Goal: Task Accomplishment & Management: Use online tool/utility

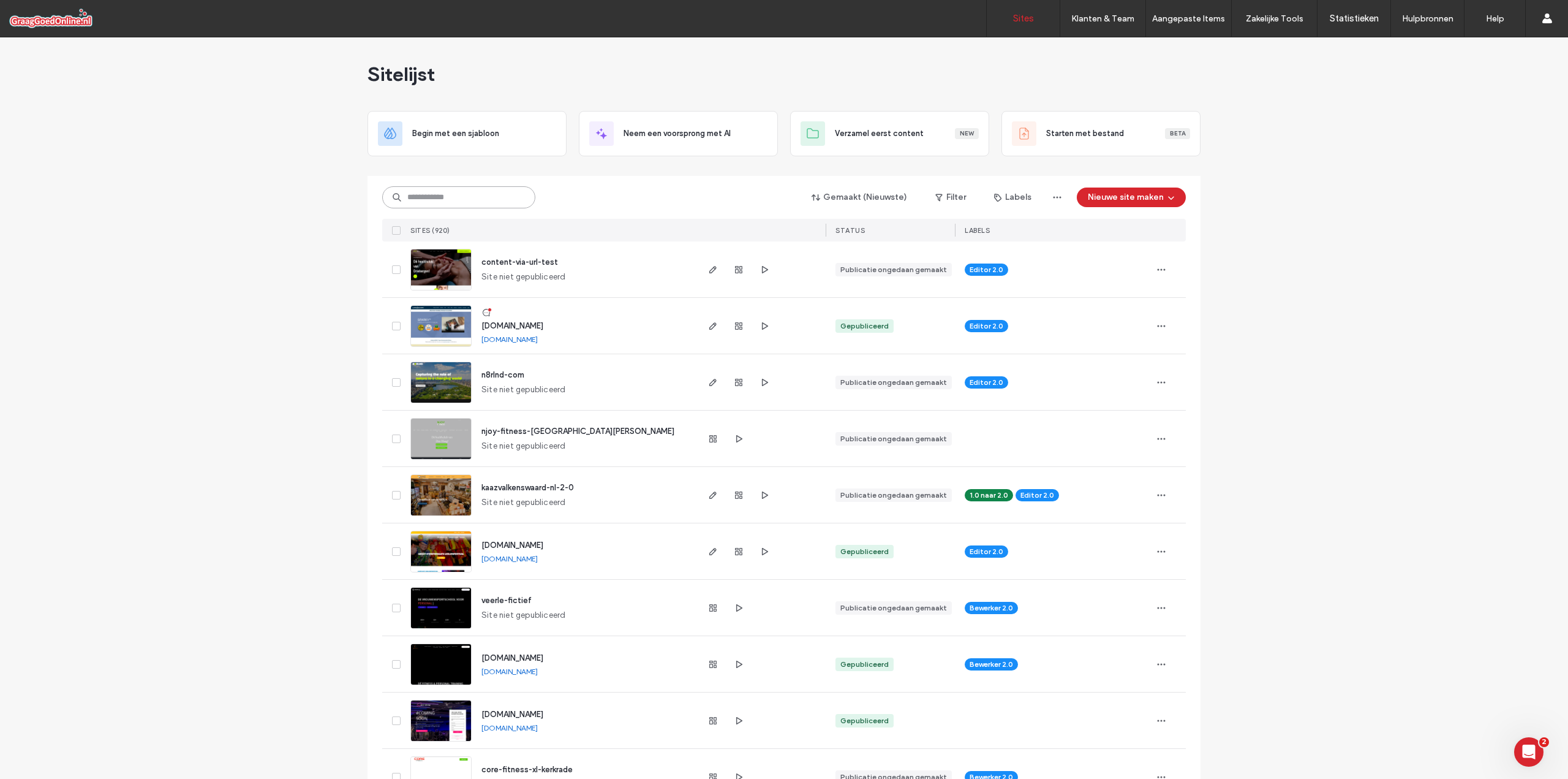
click at [459, 190] on input at bounding box center [459, 197] width 153 height 22
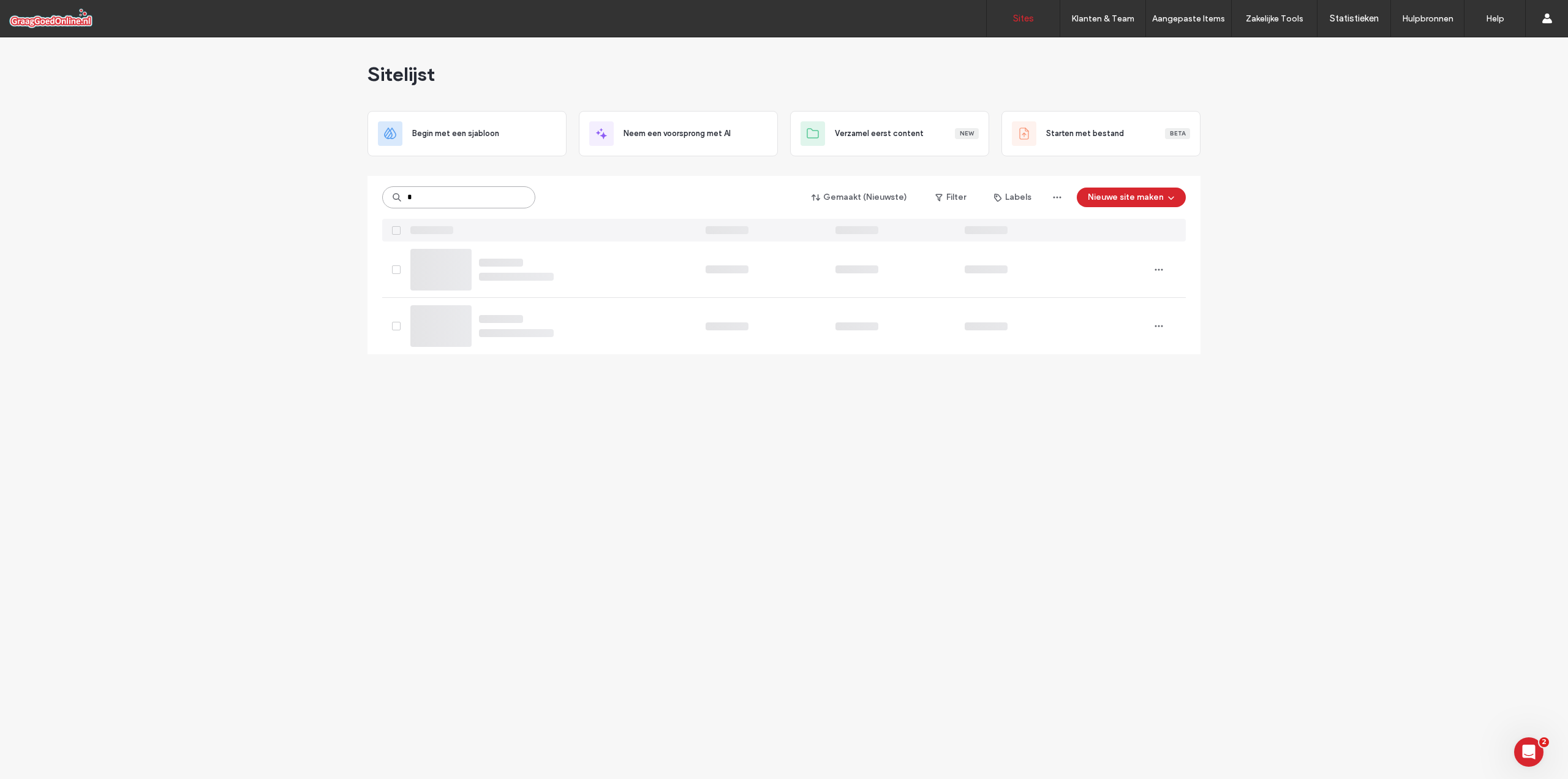
type input "*"
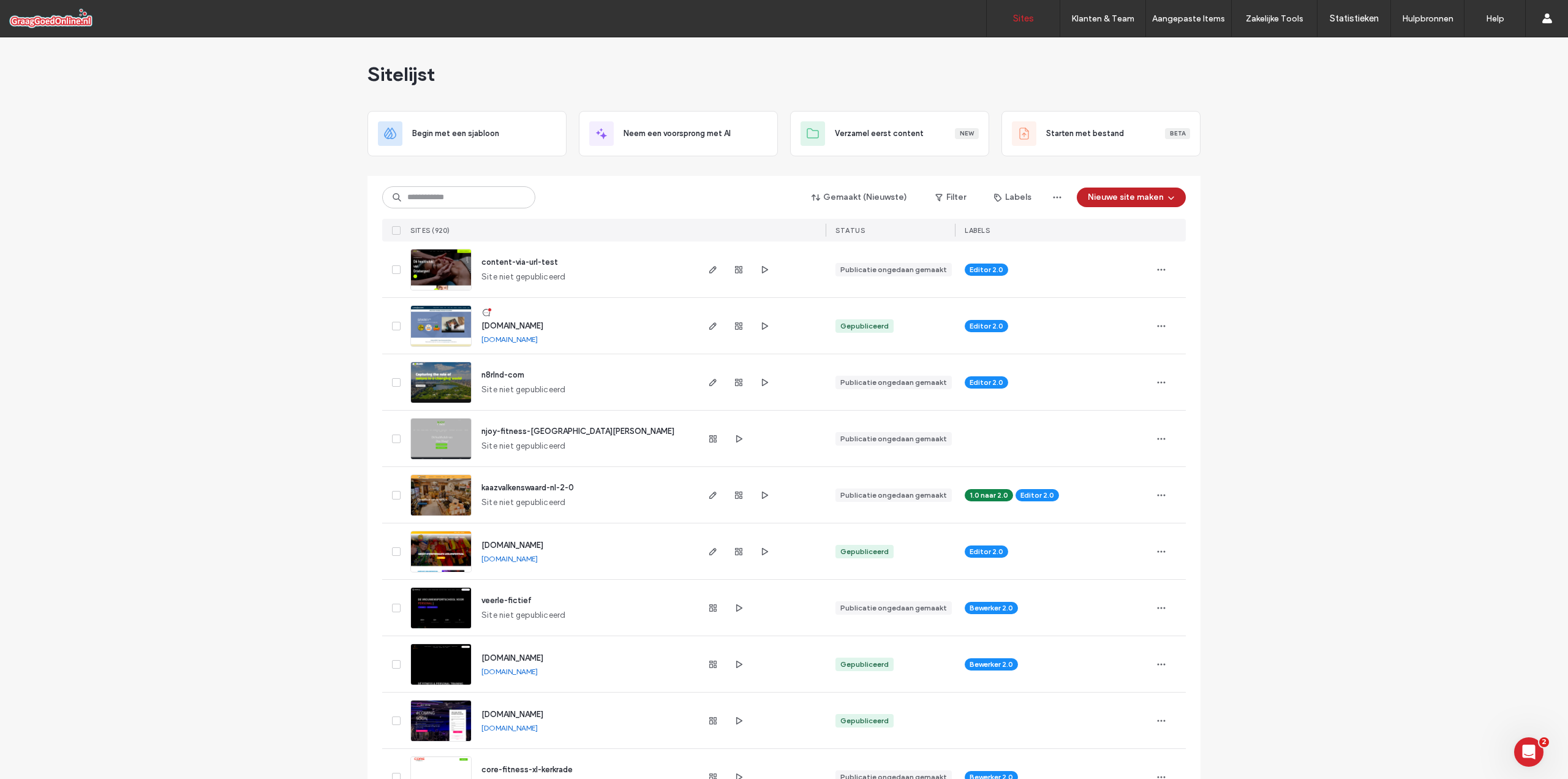
click at [1149, 198] on button "Nieuwe site maken" at bounding box center [1131, 198] width 109 height 20
click at [1165, 242] on div "Begin met een sjabloon" at bounding box center [1161, 238] width 87 height 12
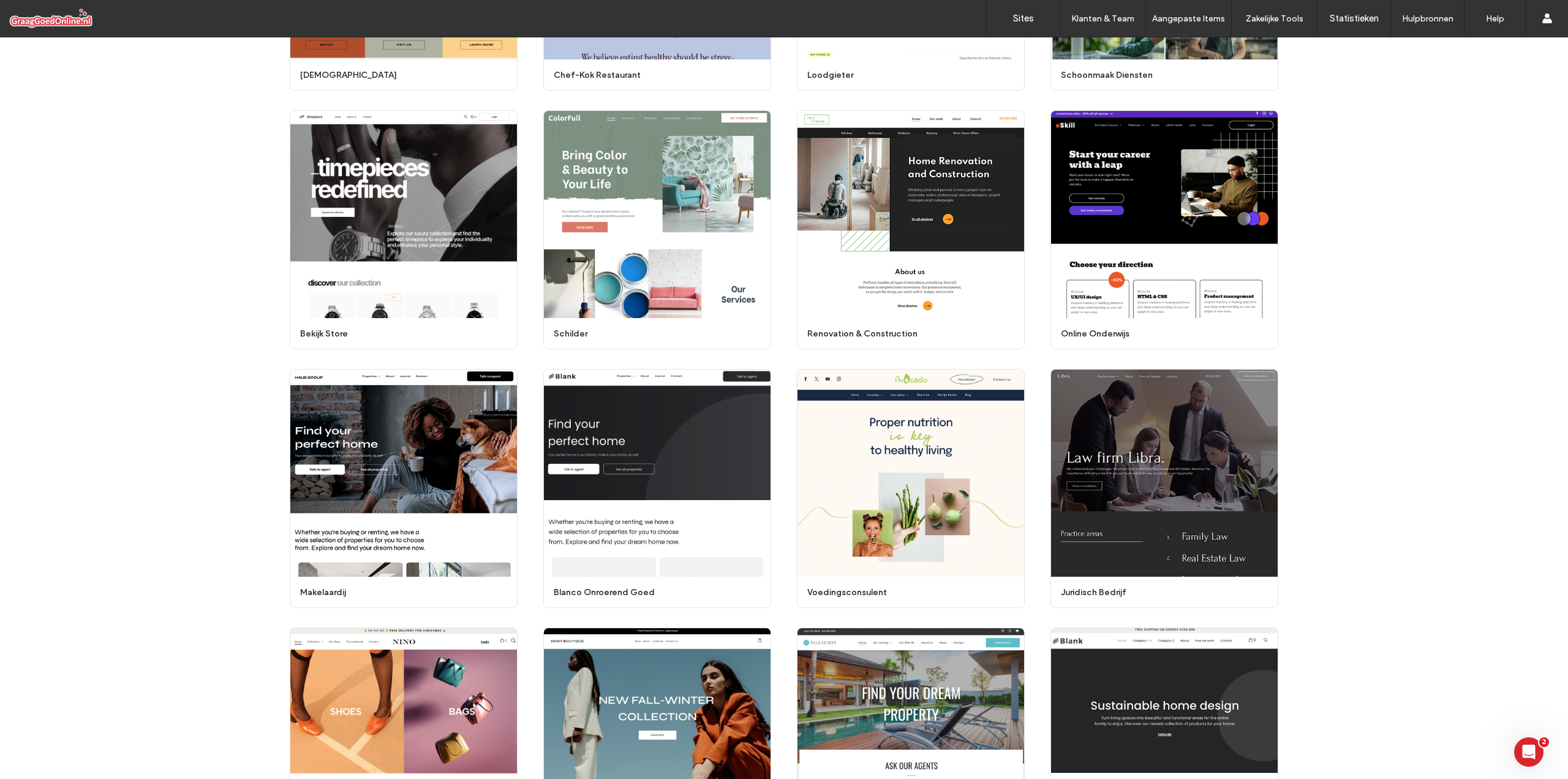
scroll to position [919, 0]
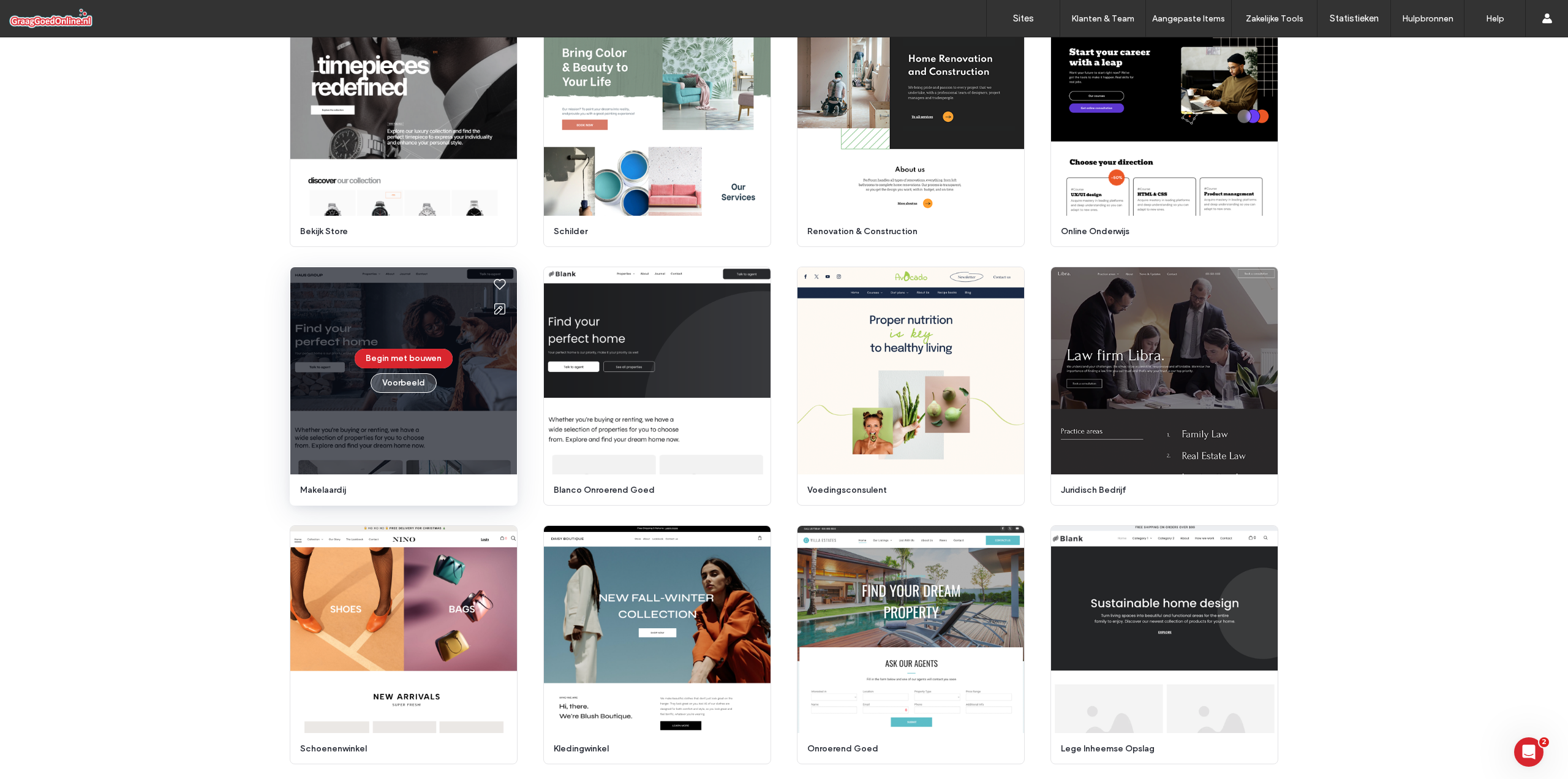
click at [387, 387] on button "Voorbeeld" at bounding box center [403, 384] width 67 height 20
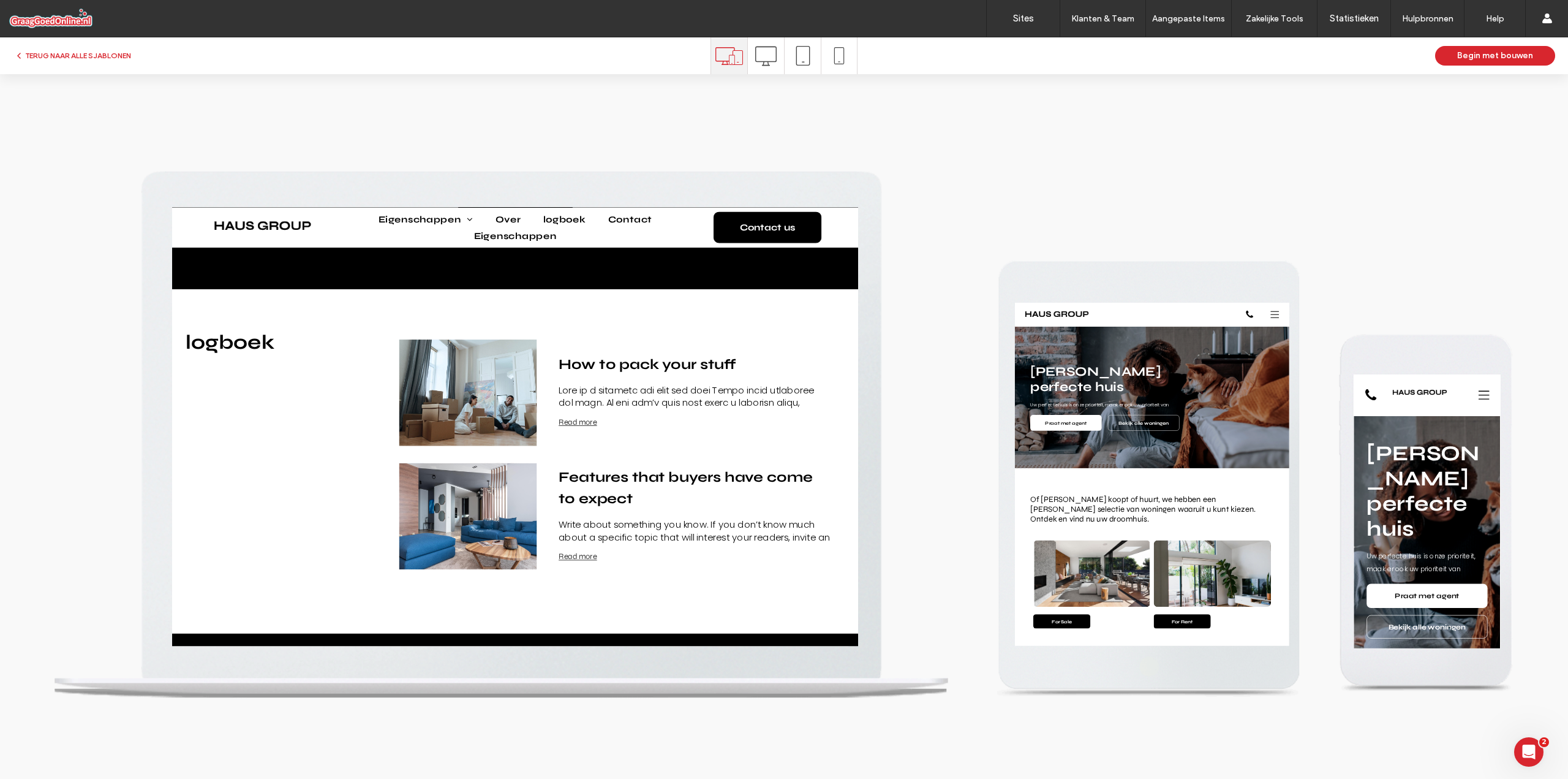
scroll to position [0, 0]
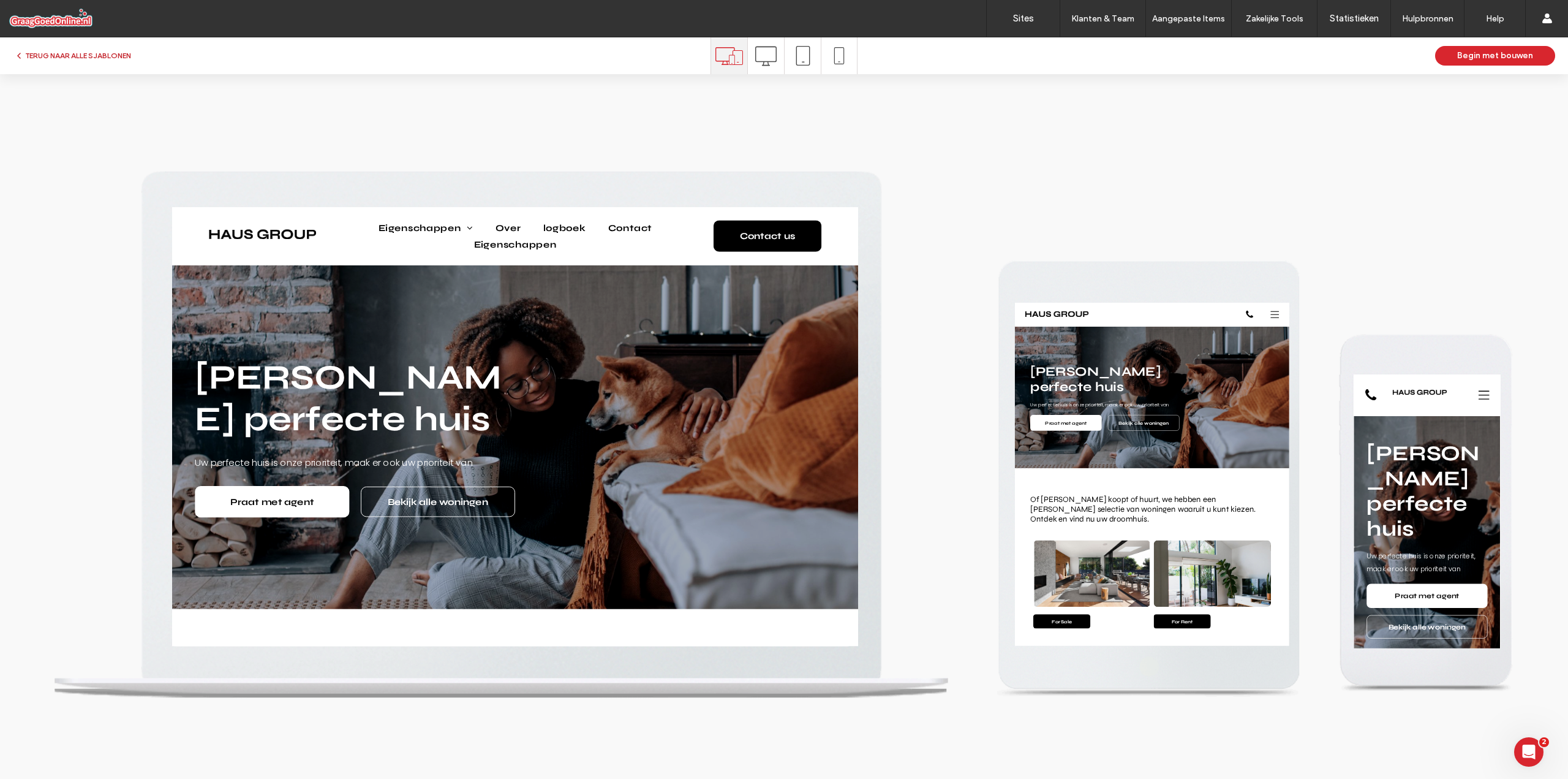
click at [67, 52] on button "TERUG NAAR ALLE SJABLONEN" at bounding box center [72, 56] width 117 height 15
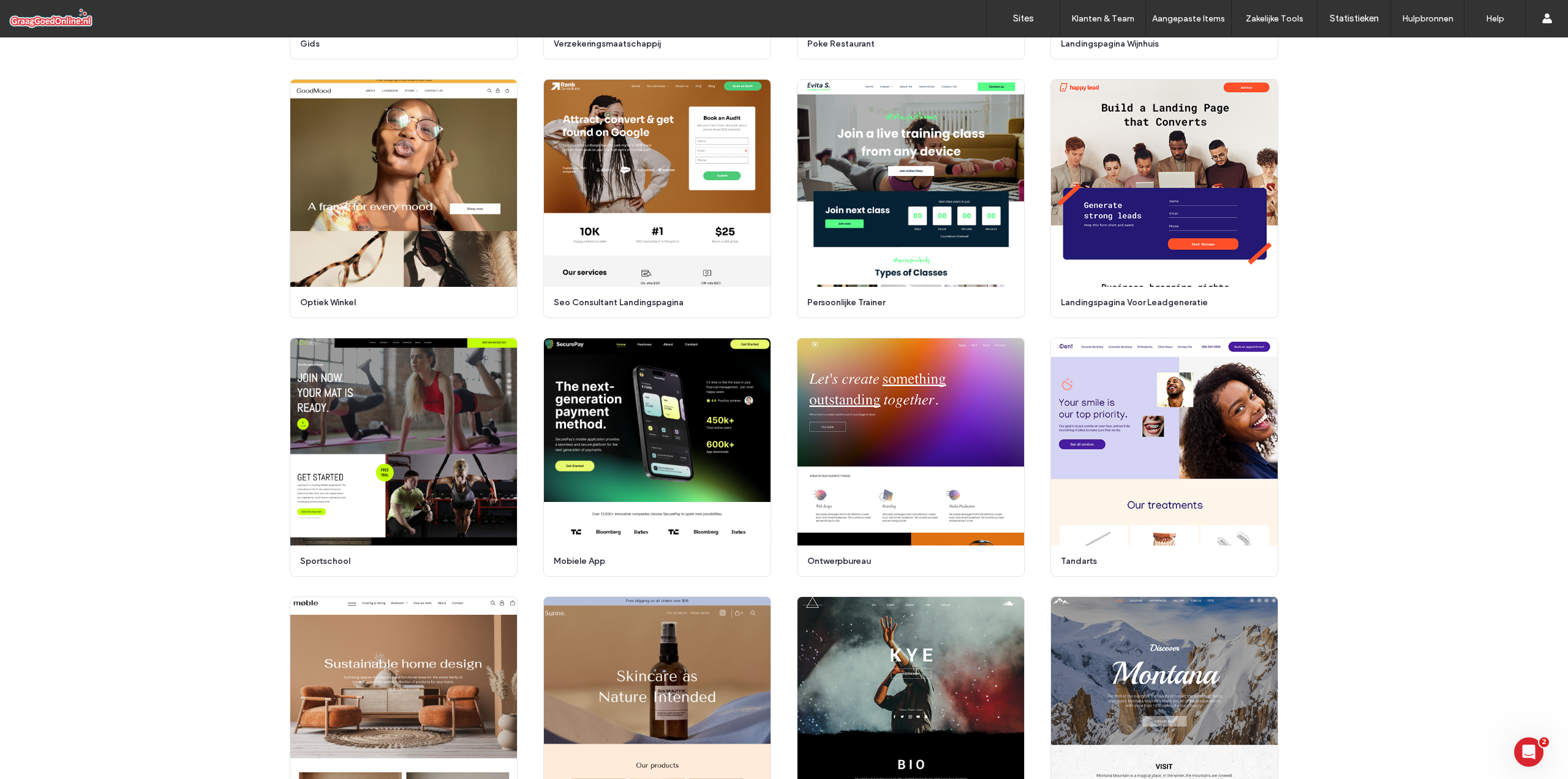
scroll to position [1984, 0]
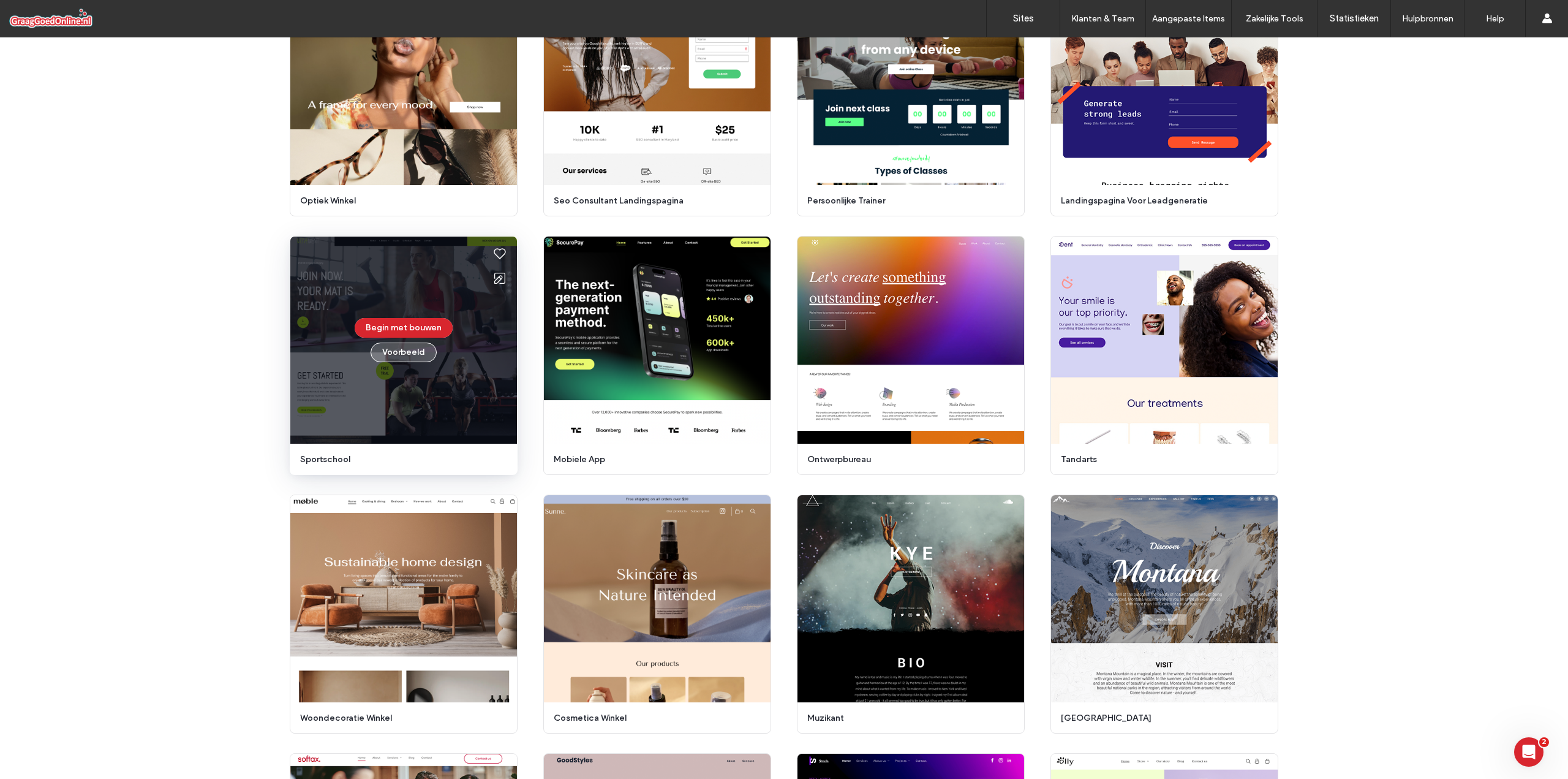
click at [405, 352] on button "Voorbeeld" at bounding box center [403, 353] width 67 height 20
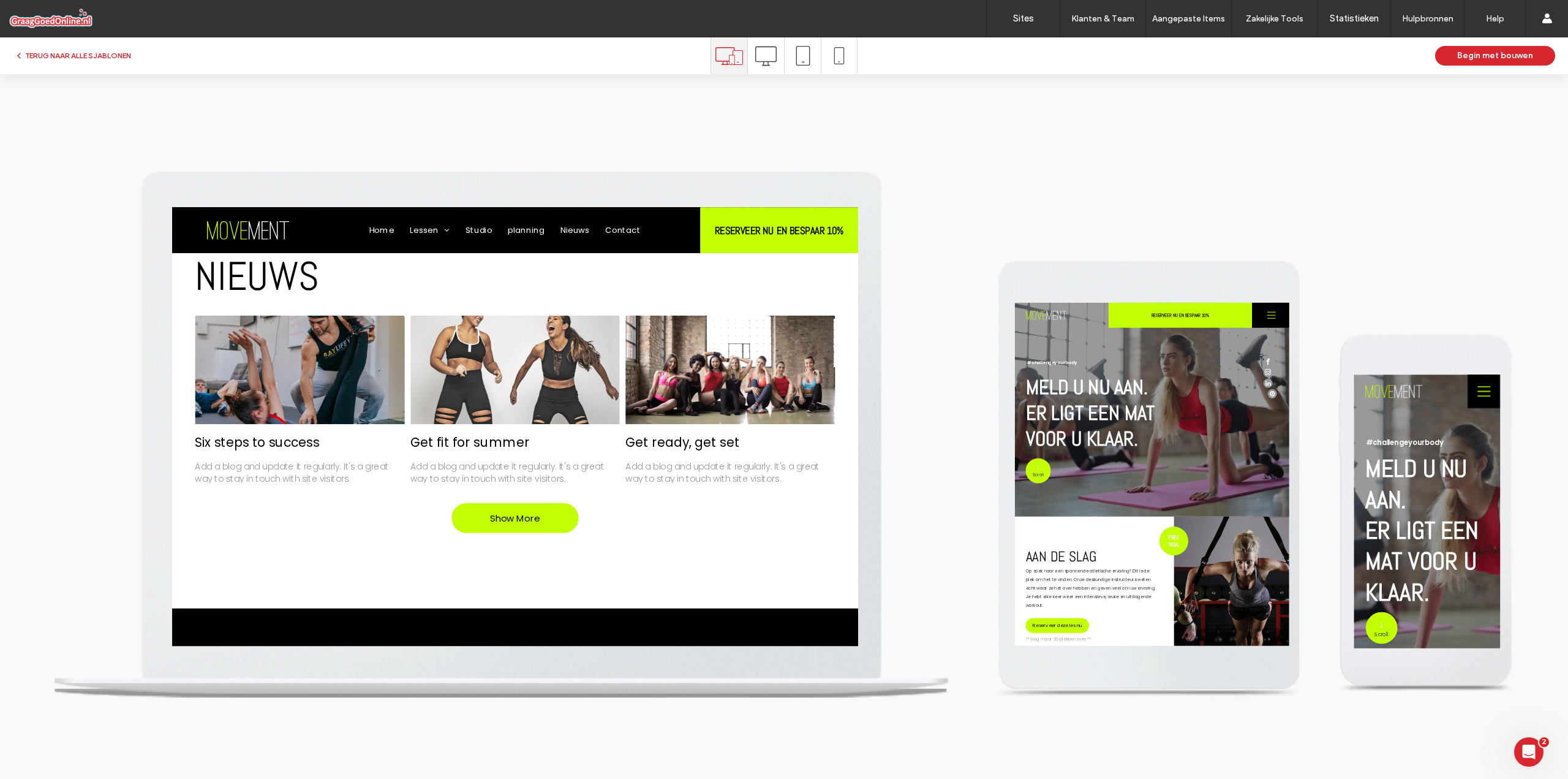
scroll to position [0, 0]
click at [69, 52] on button "TERUG NAAR ALLE SJABLONEN" at bounding box center [72, 56] width 117 height 15
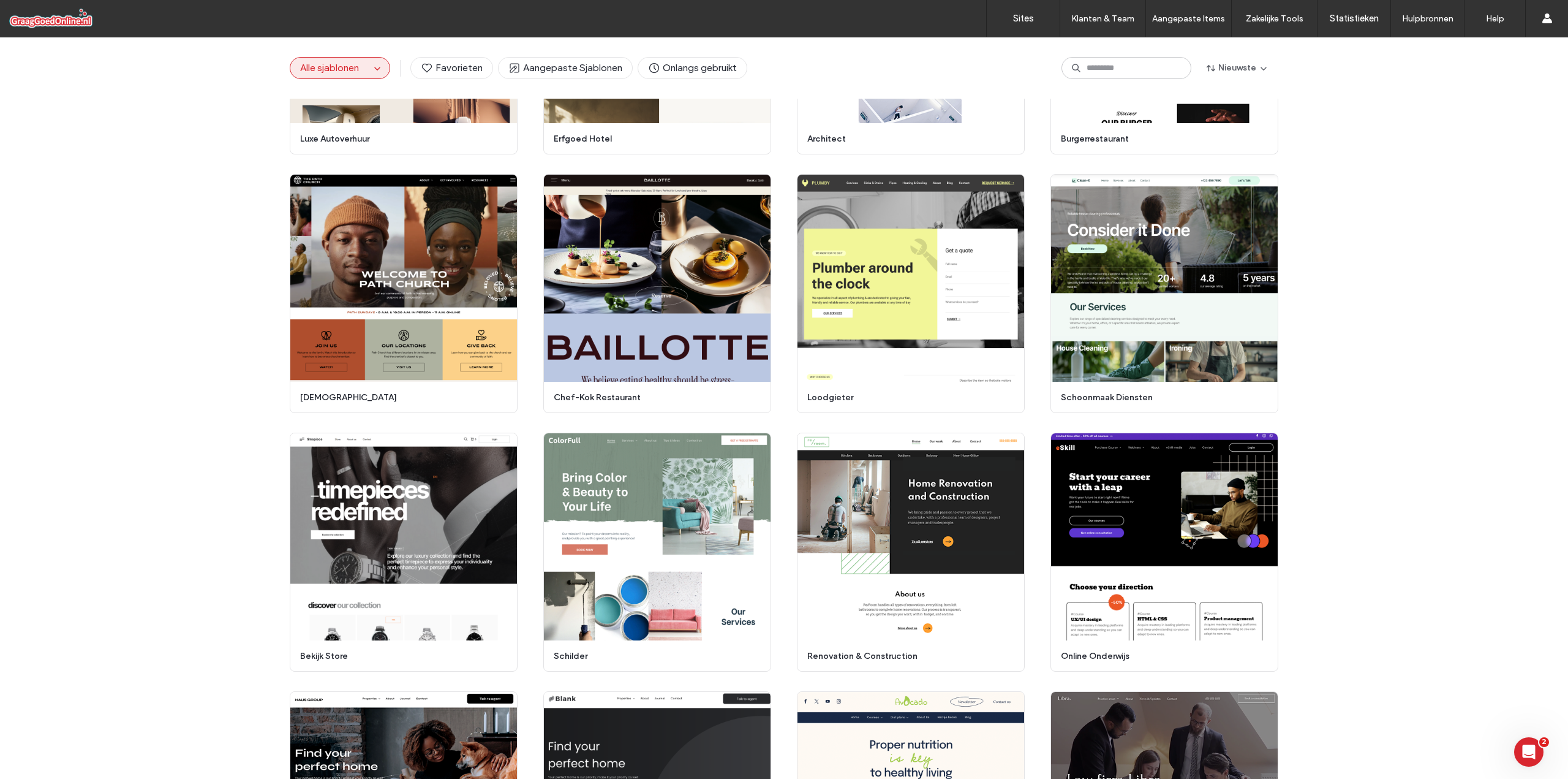
scroll to position [613, 0]
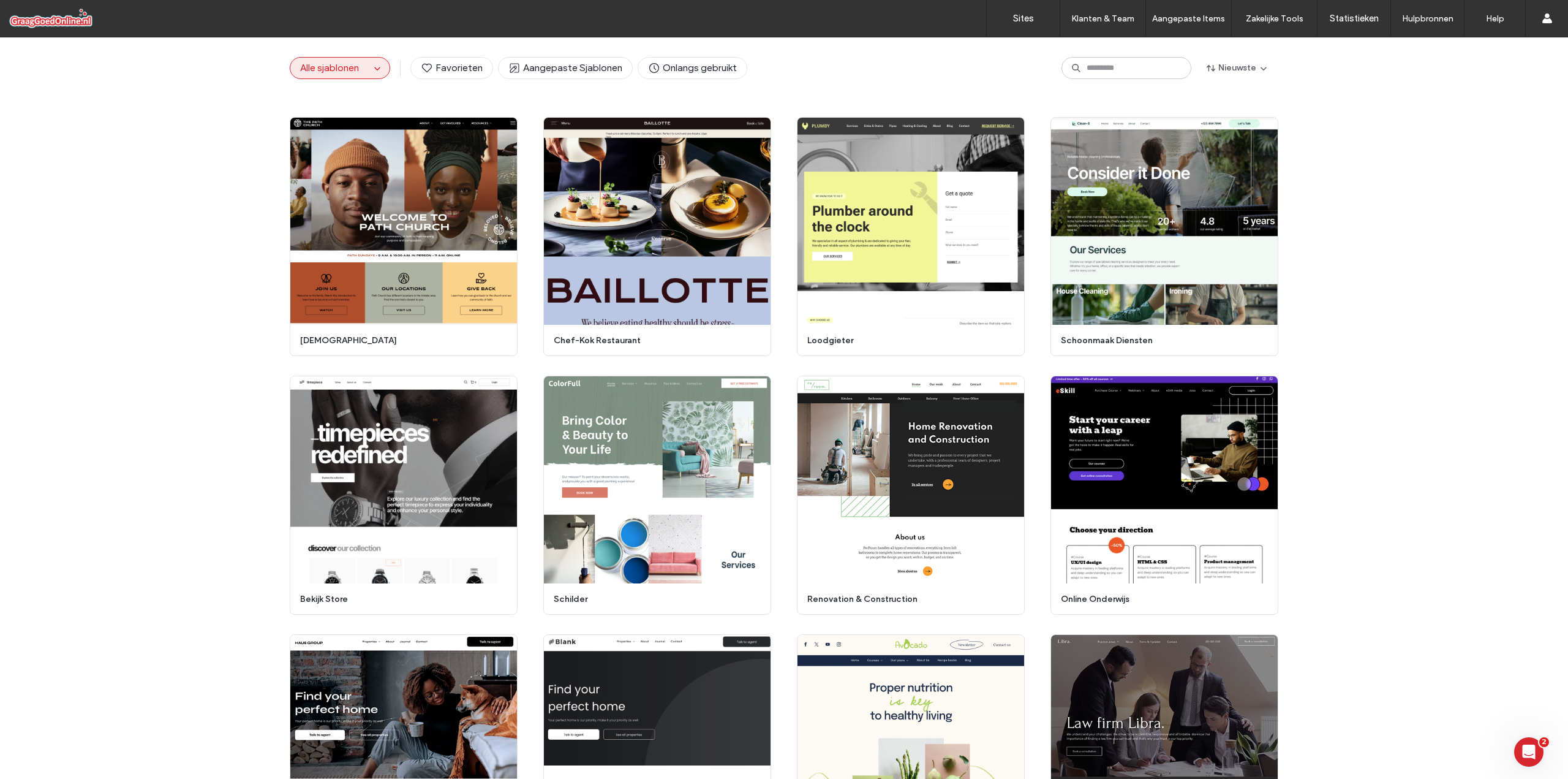
drag, startPoint x: 1298, startPoint y: 390, endPoint x: 1299, endPoint y: 357, distance: 33.0
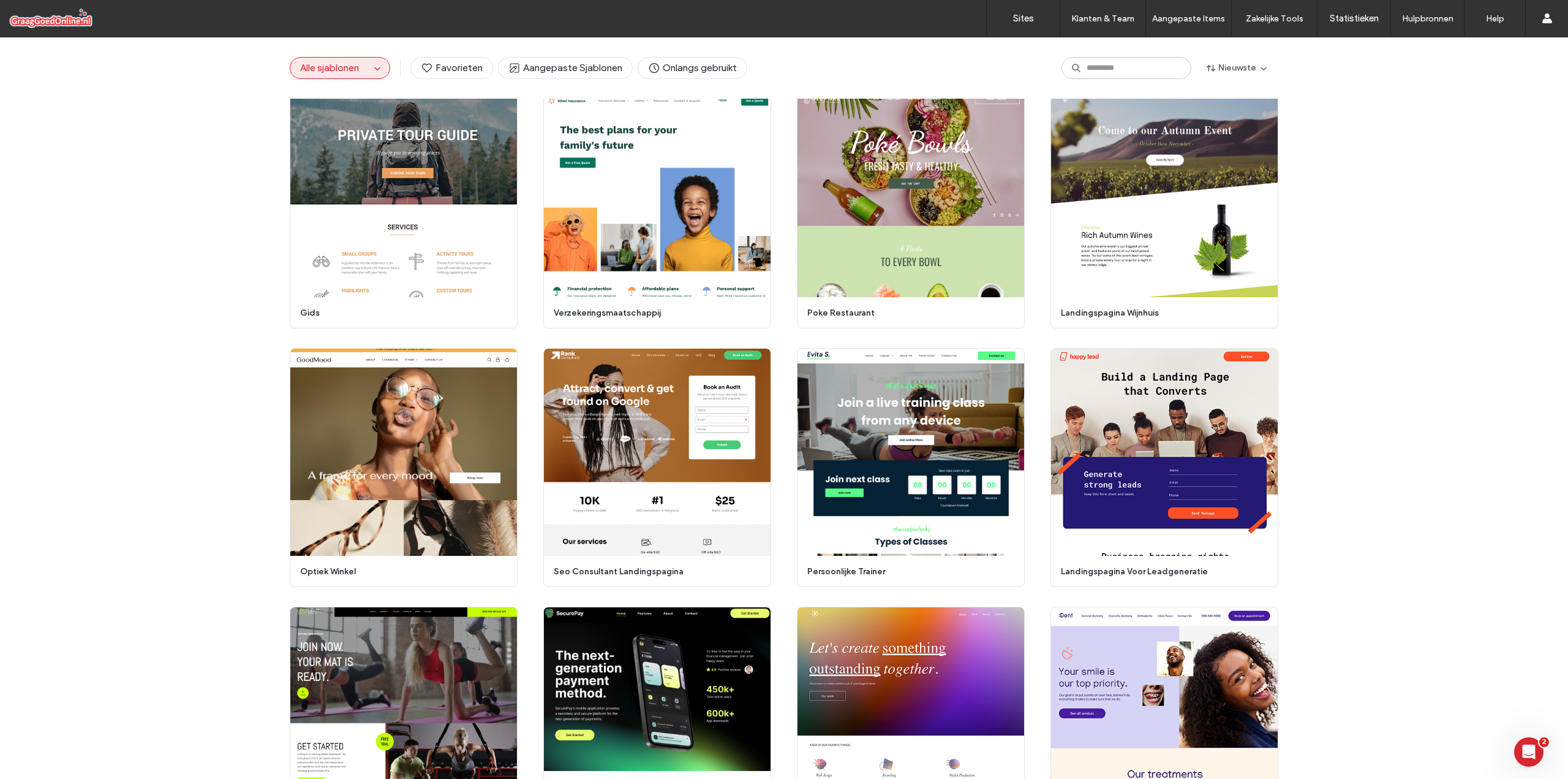
scroll to position [1635, 0]
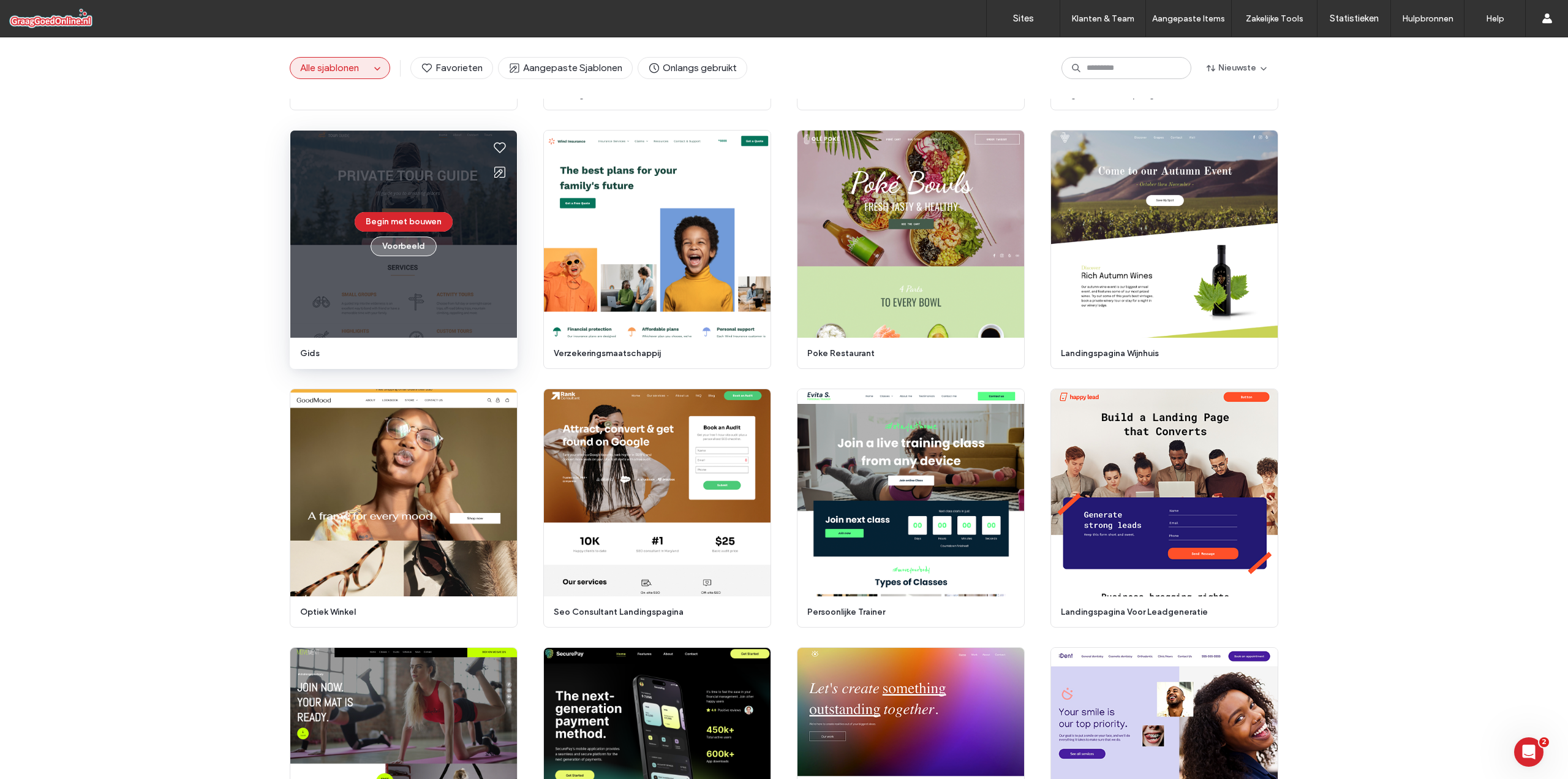
click at [419, 242] on button "Voorbeeld" at bounding box center [403, 246] width 67 height 20
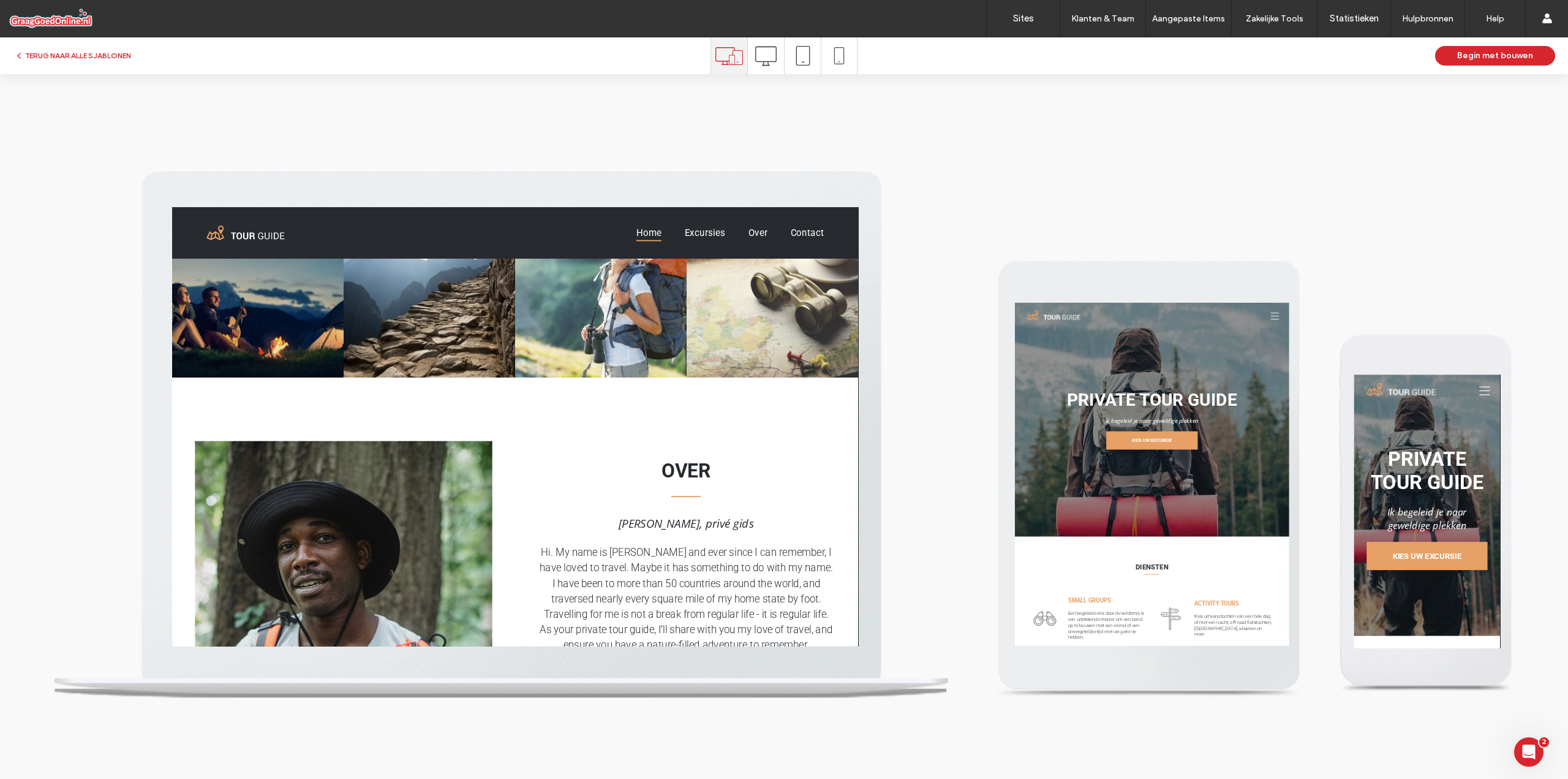
scroll to position [1027, 0]
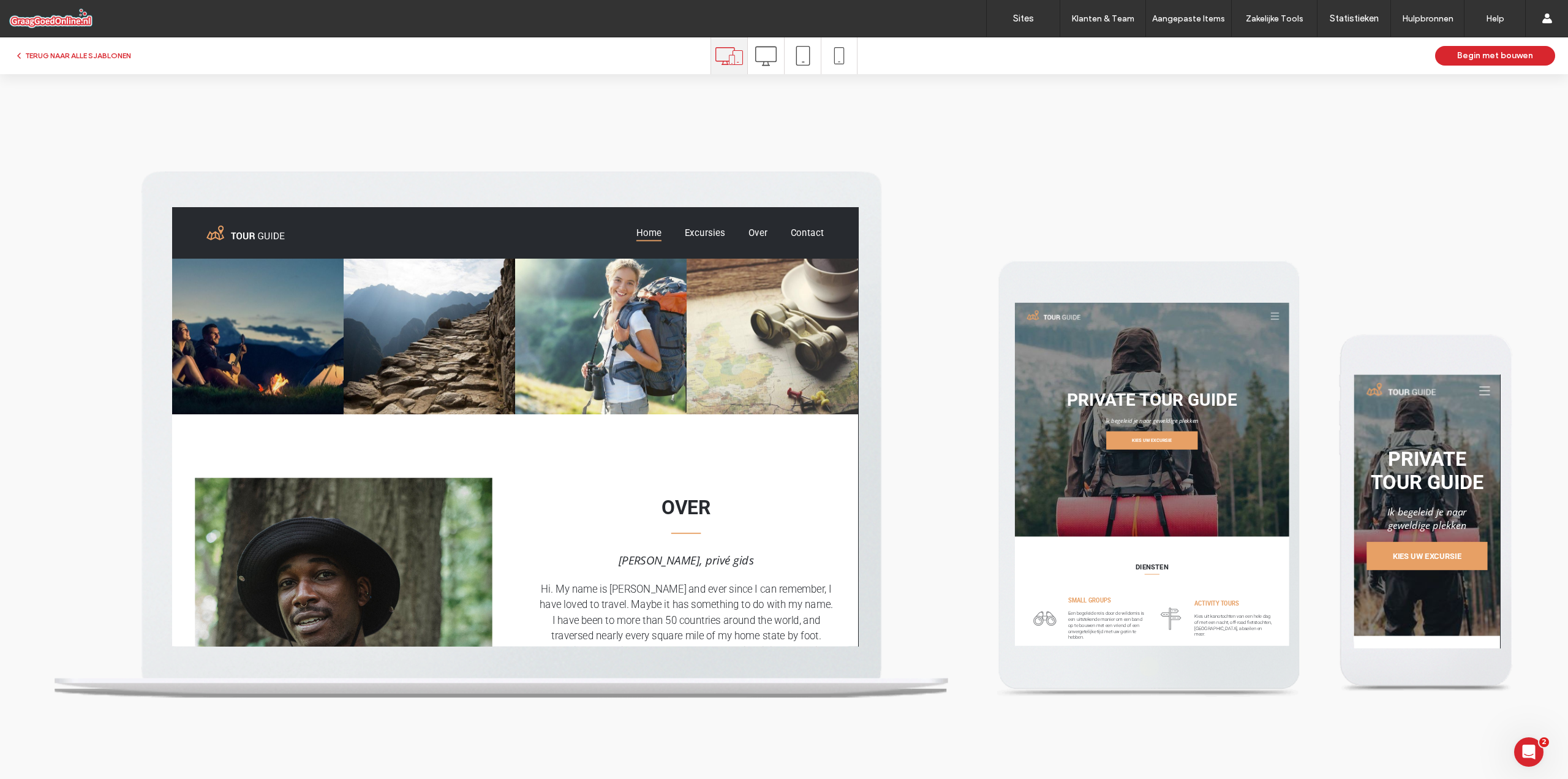
drag, startPoint x: 901, startPoint y: 359, endPoint x: 1030, endPoint y: 607, distance: 279.5
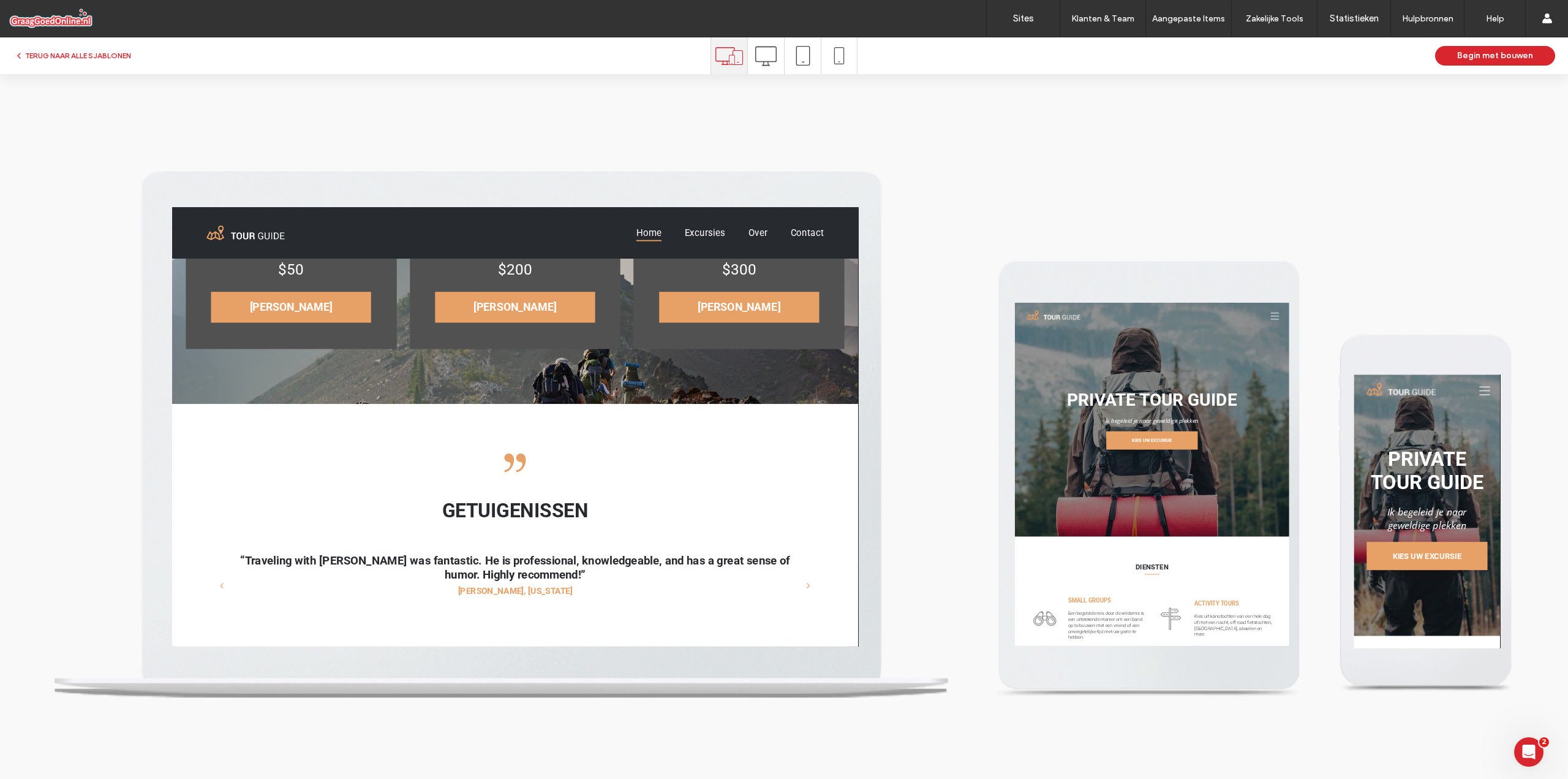
scroll to position [1912, 0]
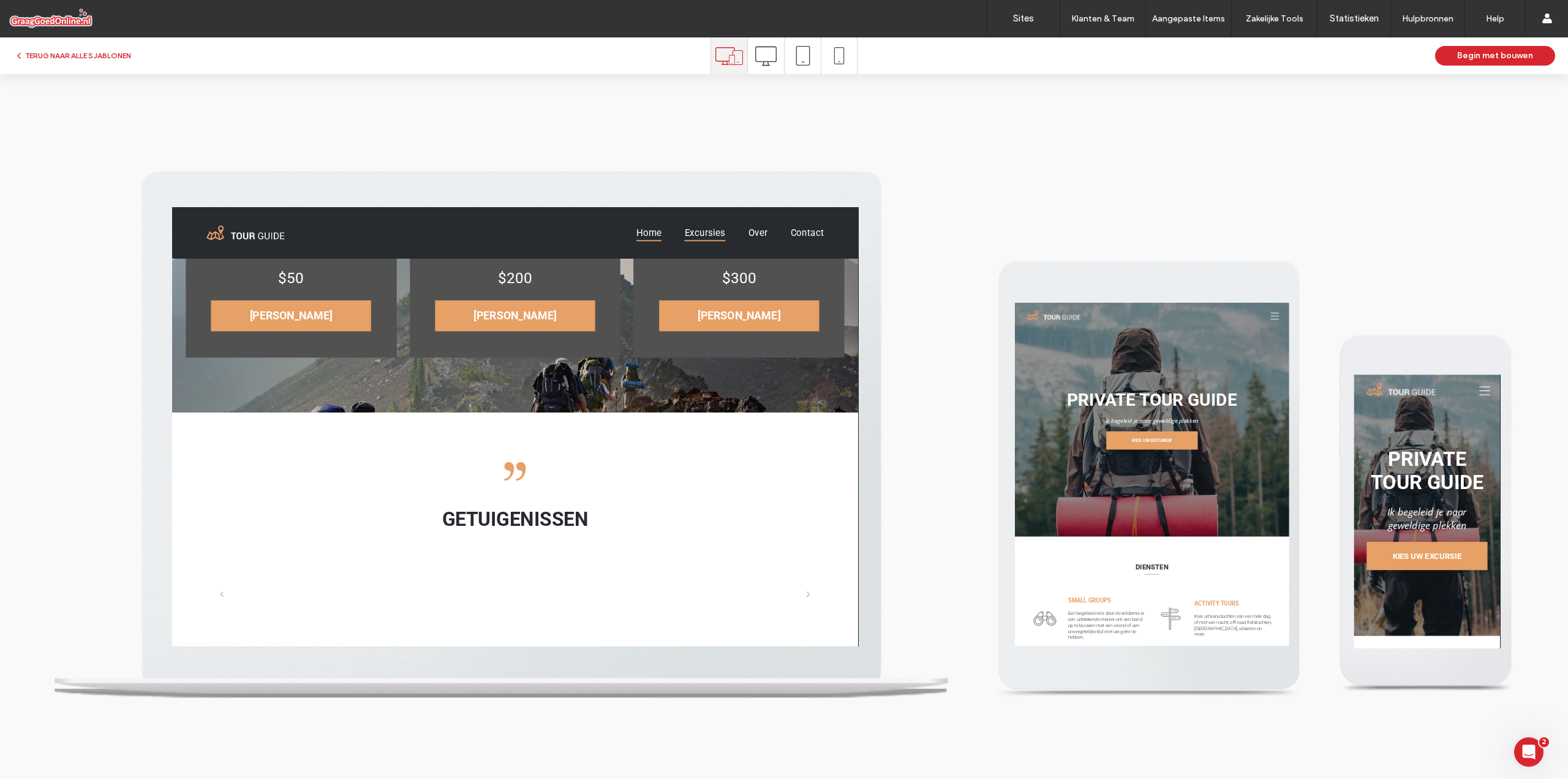
click at [757, 233] on link "Excursies" at bounding box center [742, 234] width 68 height 18
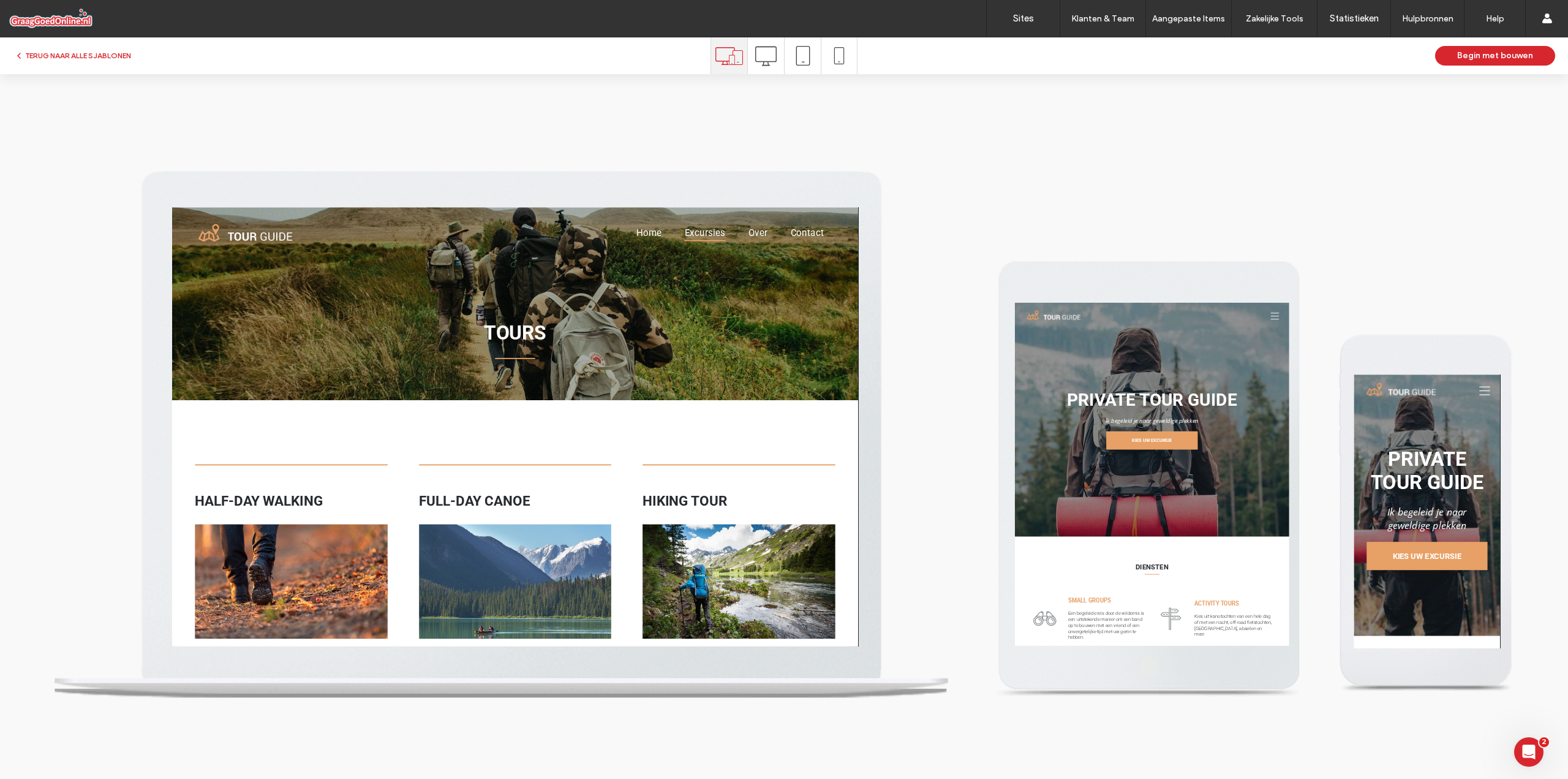
scroll to position [0, 0]
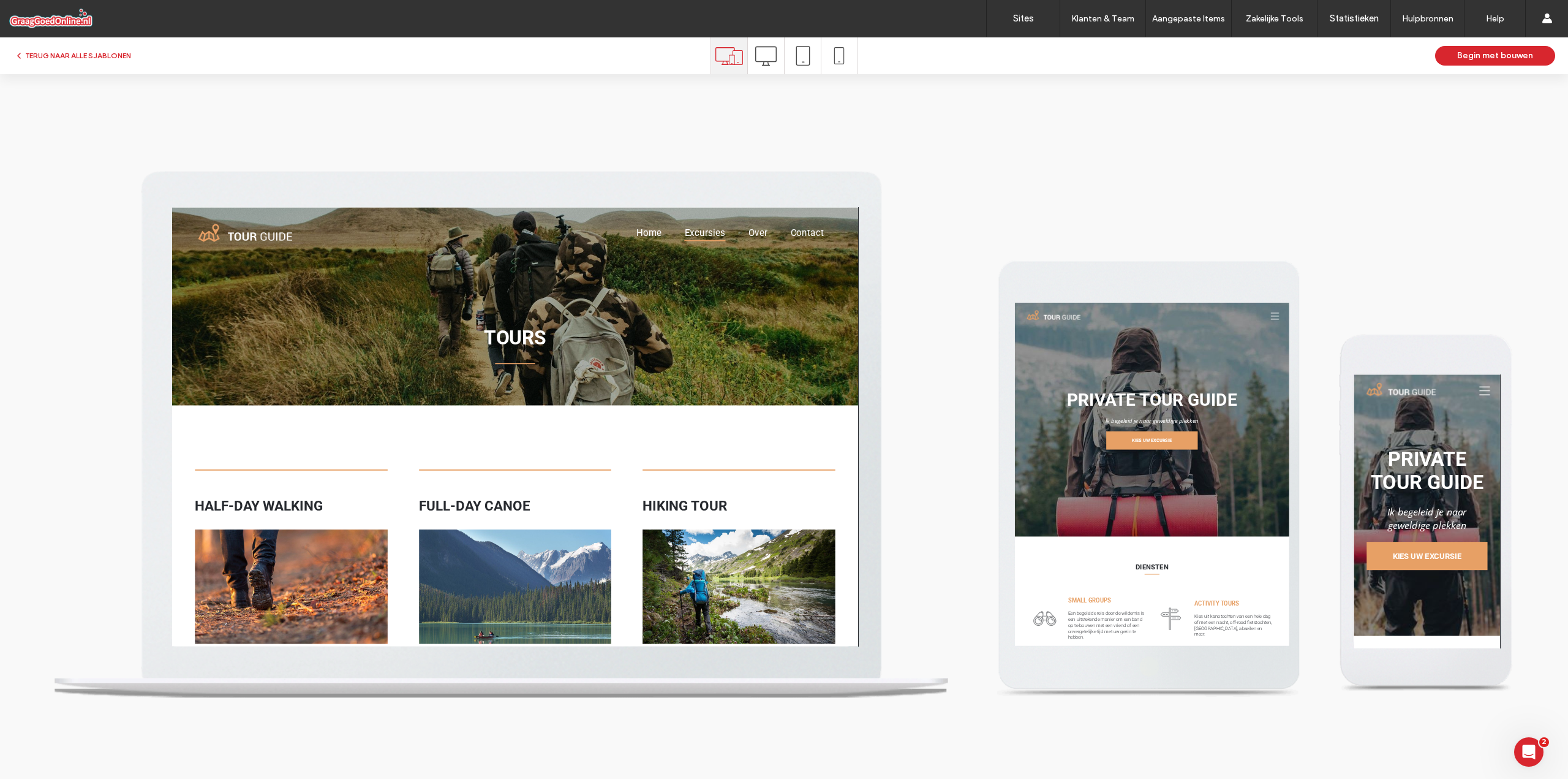
drag, startPoint x: 902, startPoint y: 378, endPoint x: 1038, endPoint y: 427, distance: 144.6
click at [791, 235] on span "Over" at bounding box center [798, 234] width 21 height 18
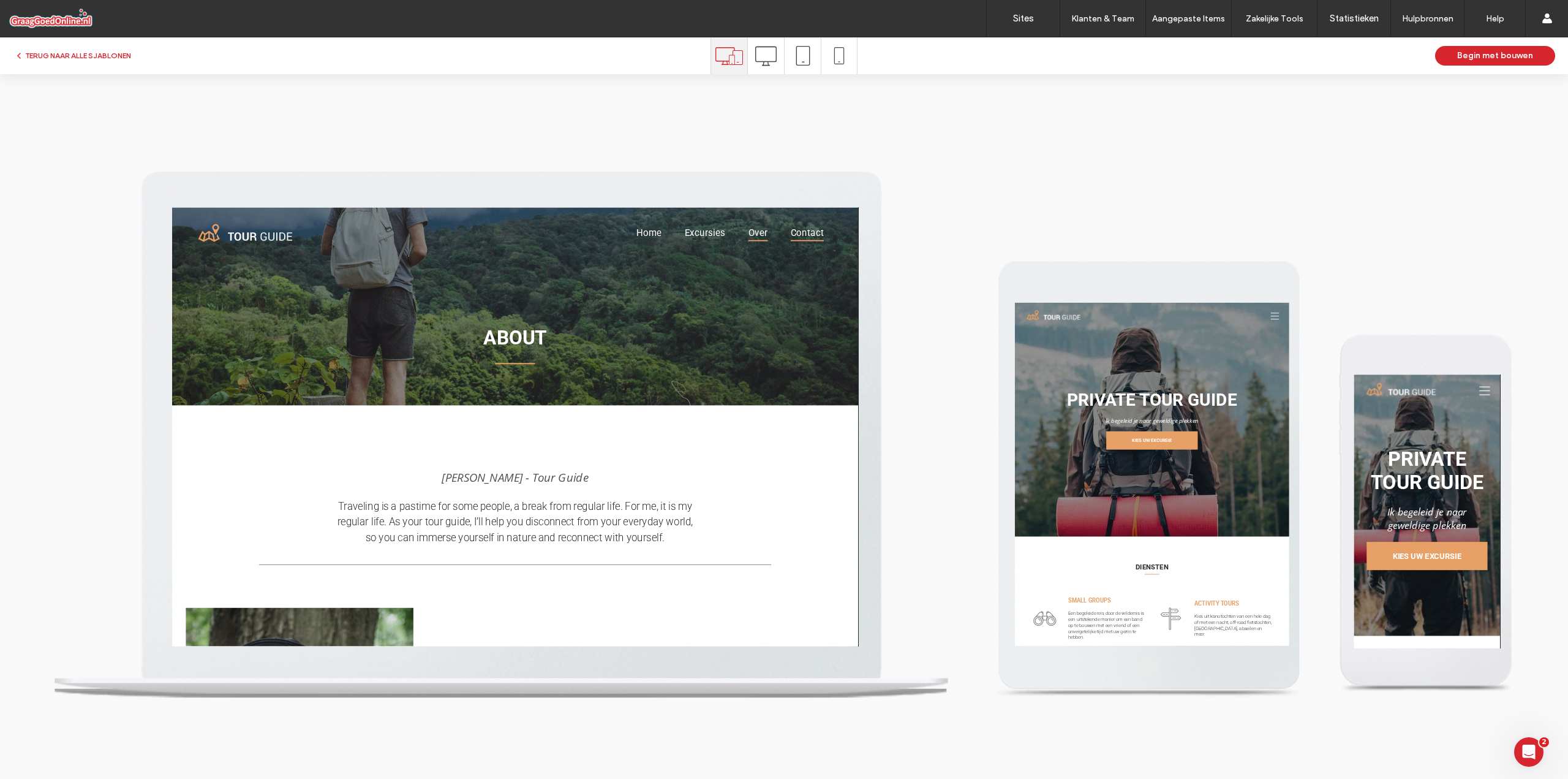
click at [852, 234] on span "Contact" at bounding box center [852, 234] width 36 height 18
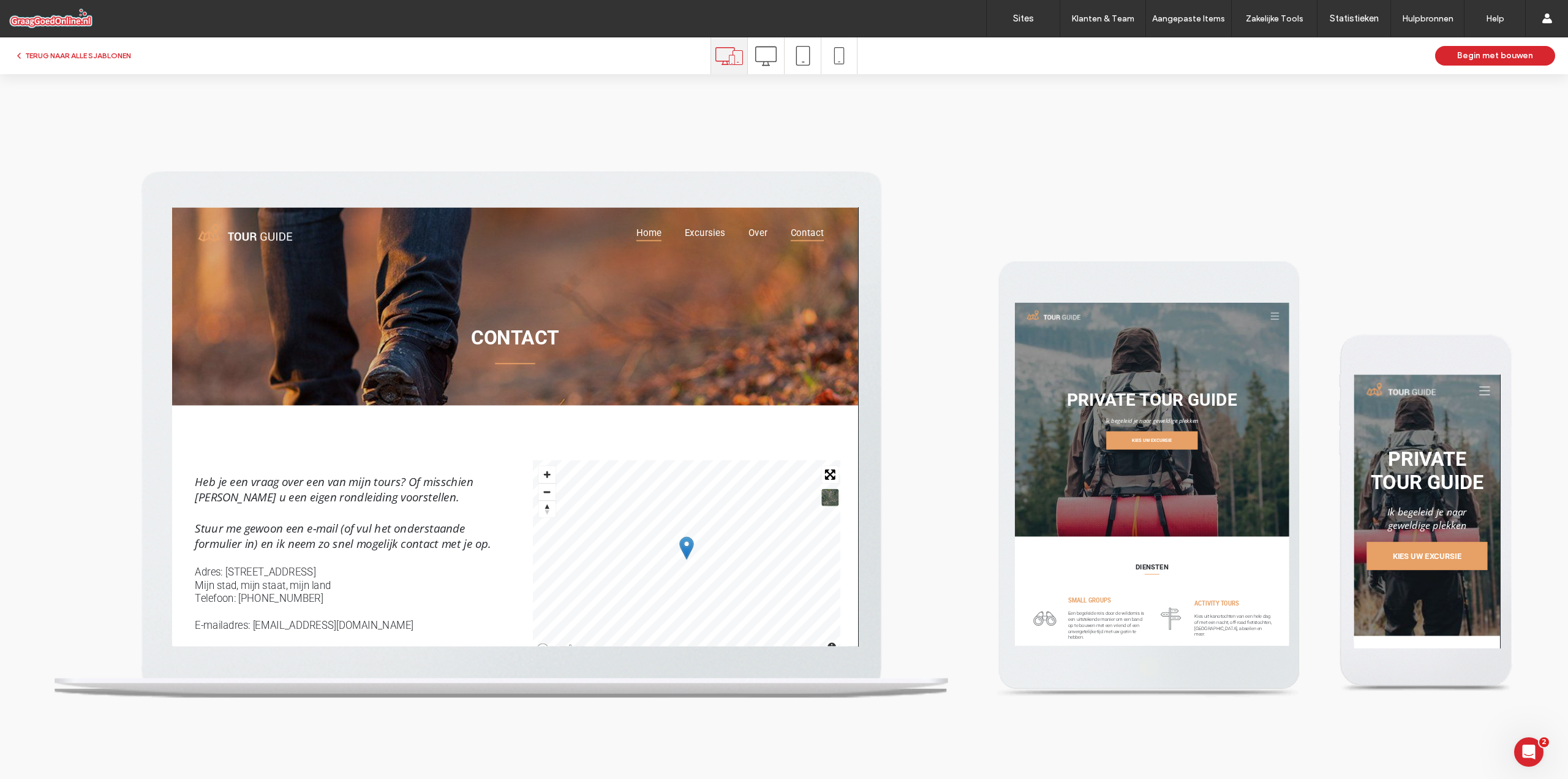
click at [681, 231] on span "Home" at bounding box center [681, 234] width 27 height 18
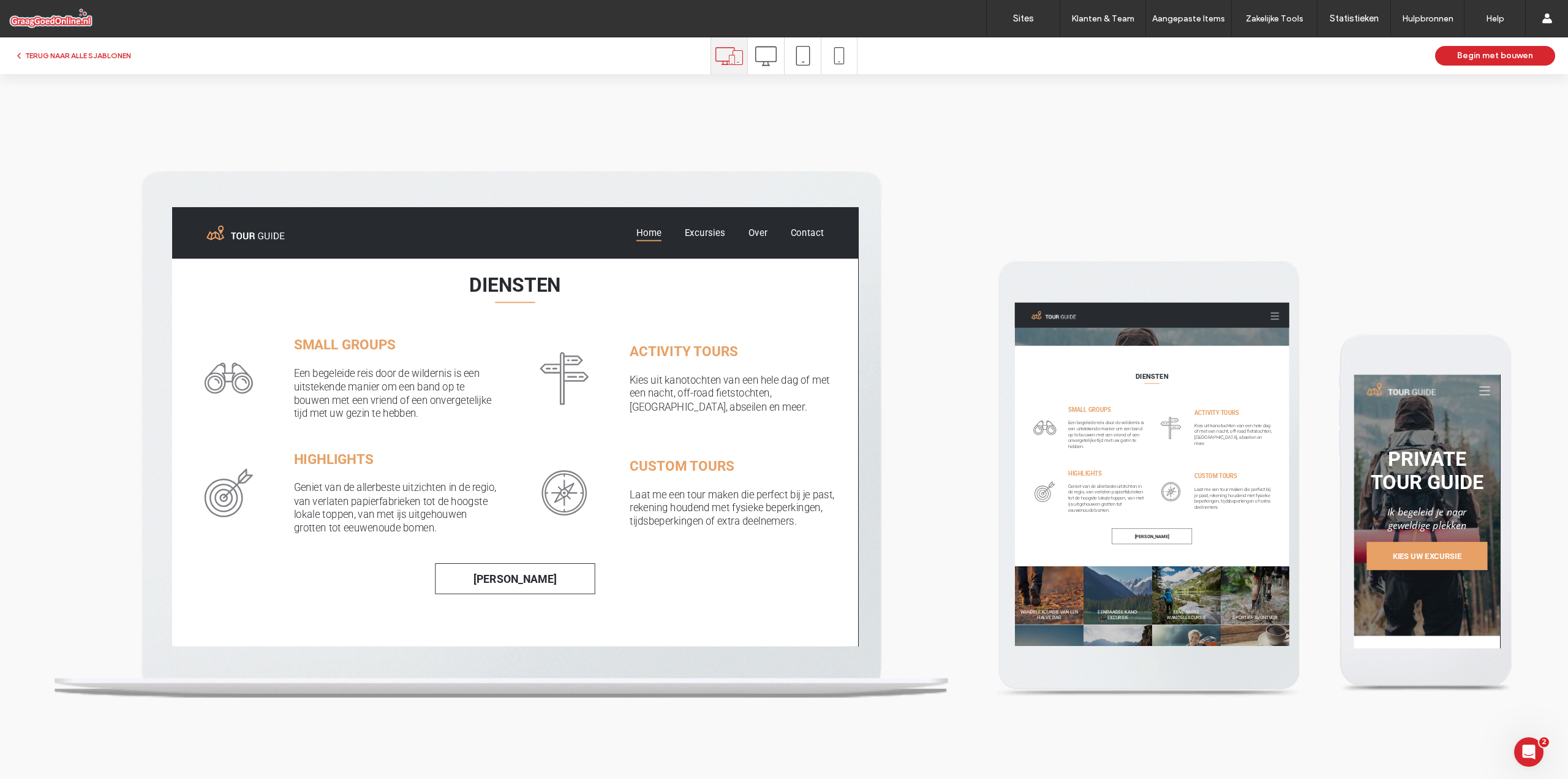
scroll to position [613, 0]
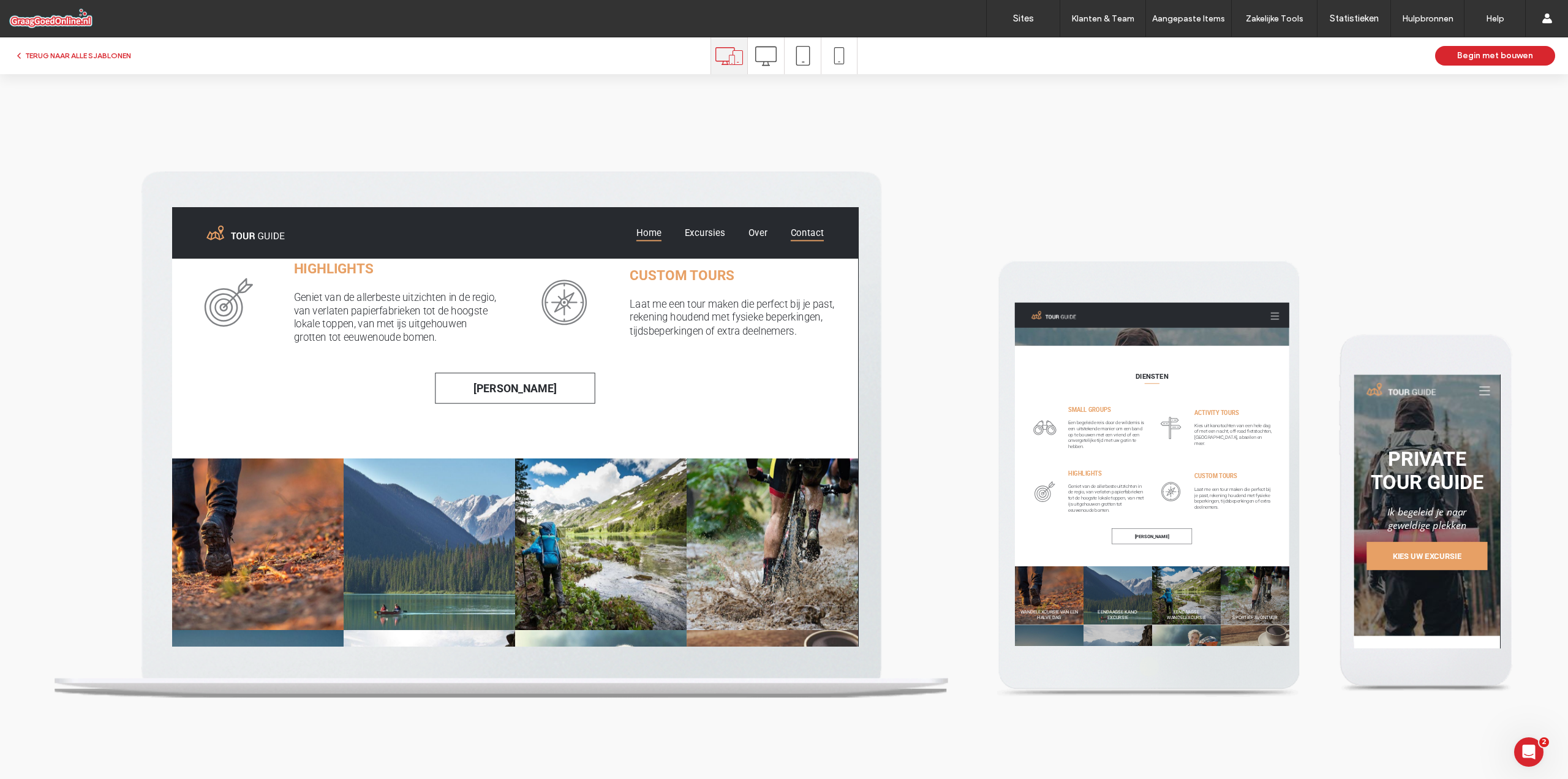
click at [850, 237] on span "Contact" at bounding box center [852, 234] width 36 height 18
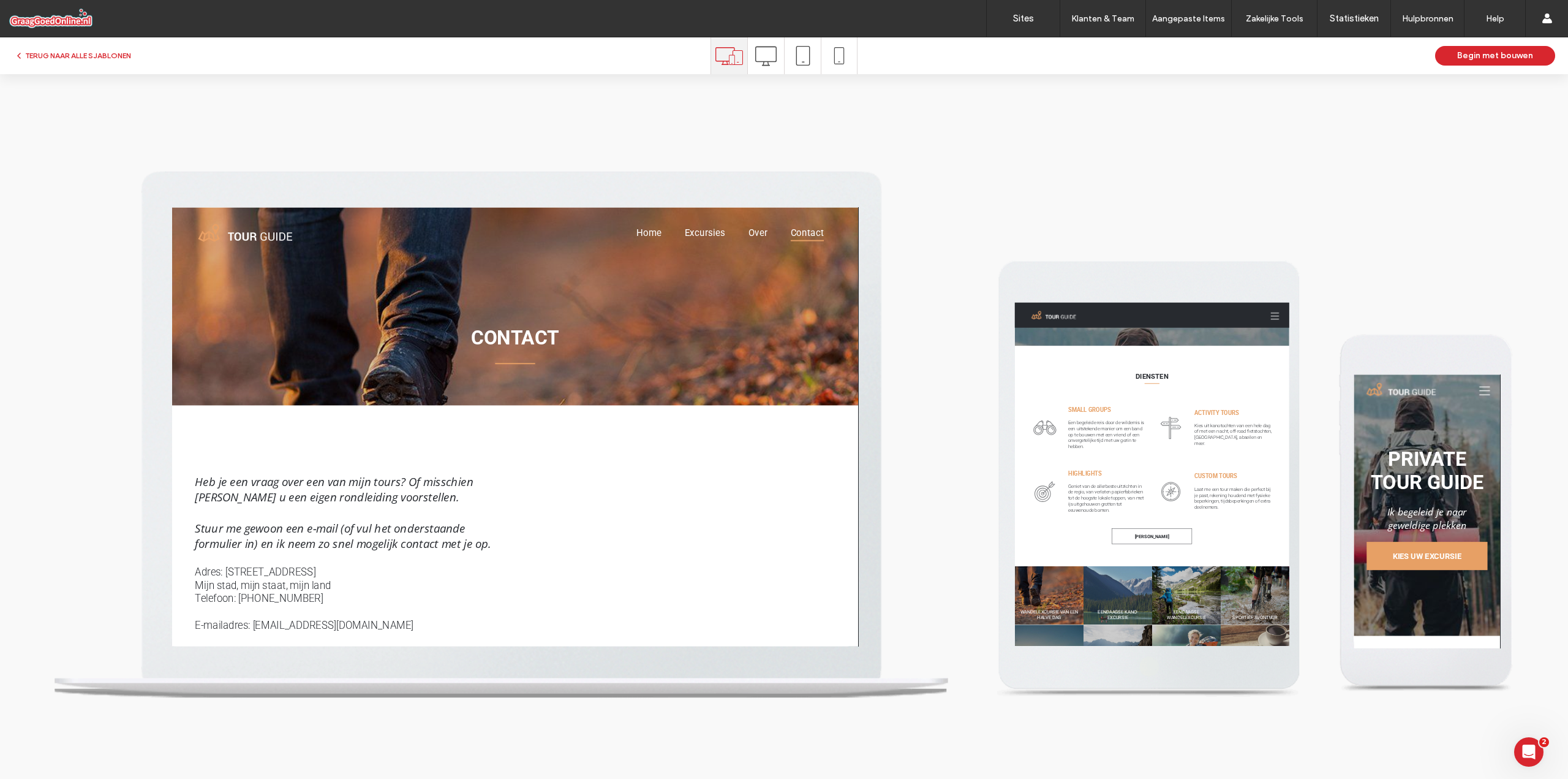
scroll to position [0, 0]
click at [796, 234] on span "Over" at bounding box center [798, 234] width 21 height 18
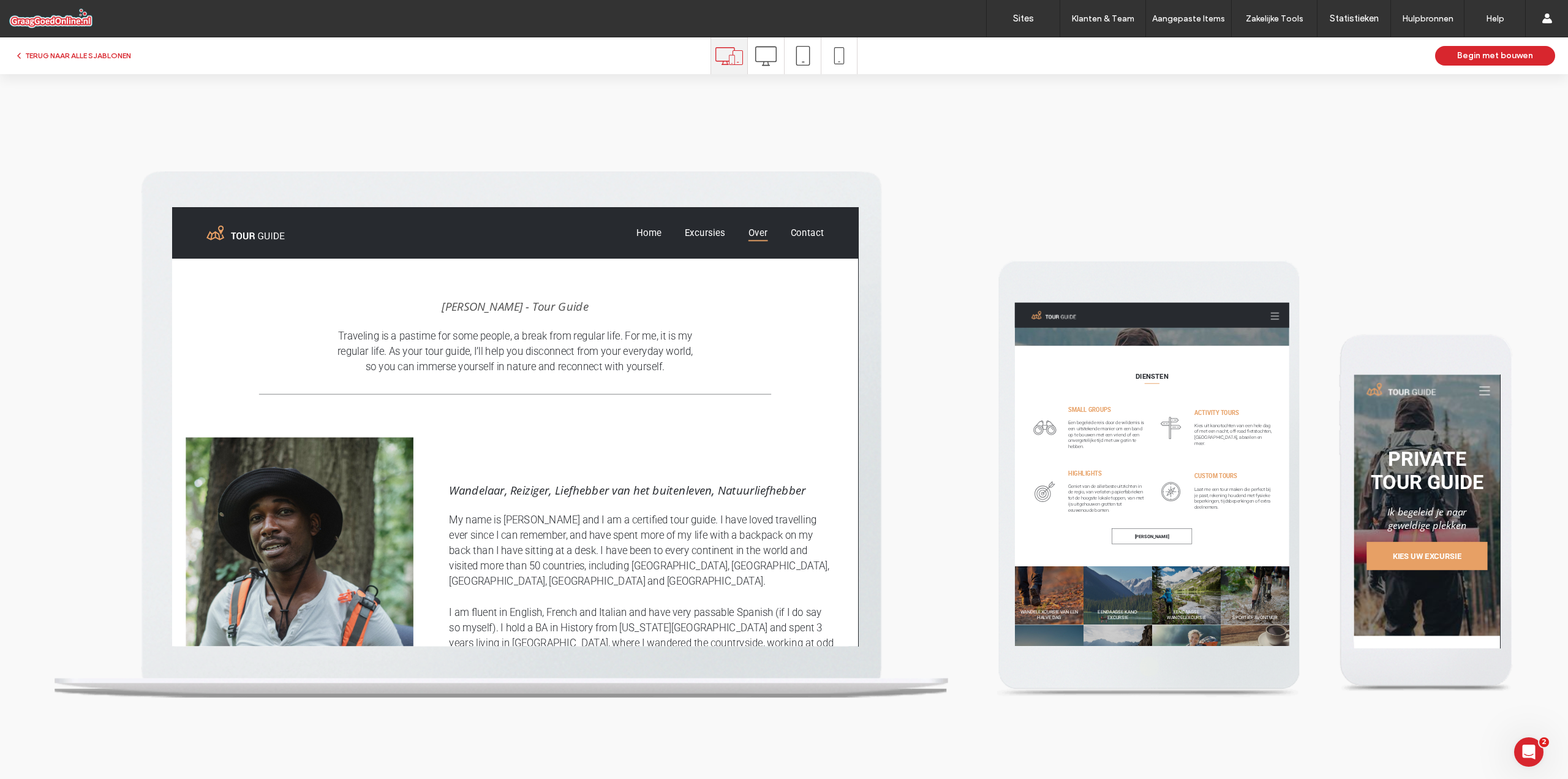
scroll to position [173, 0]
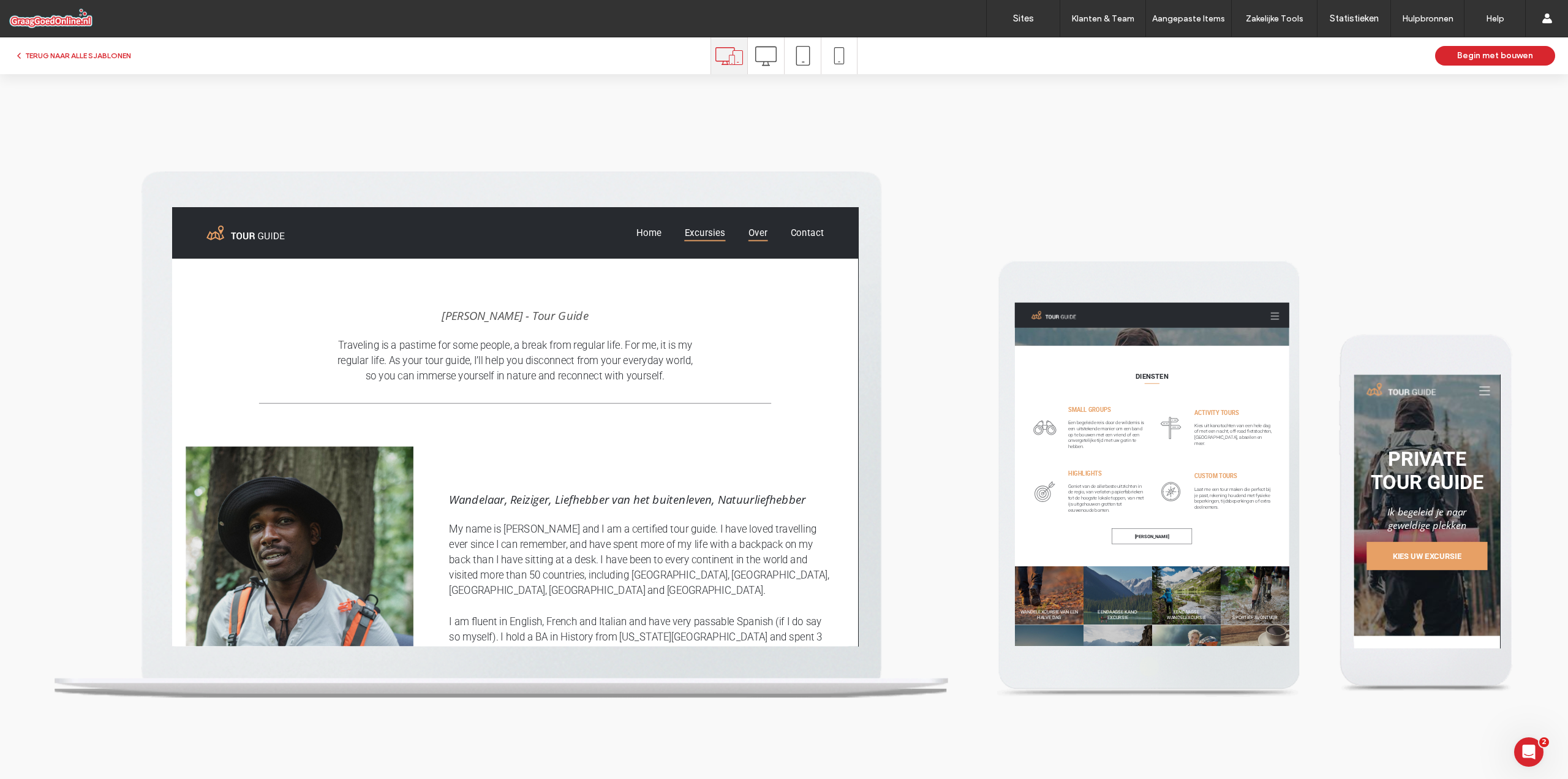
click at [744, 240] on span "Excursies" at bounding box center [742, 234] width 44 height 18
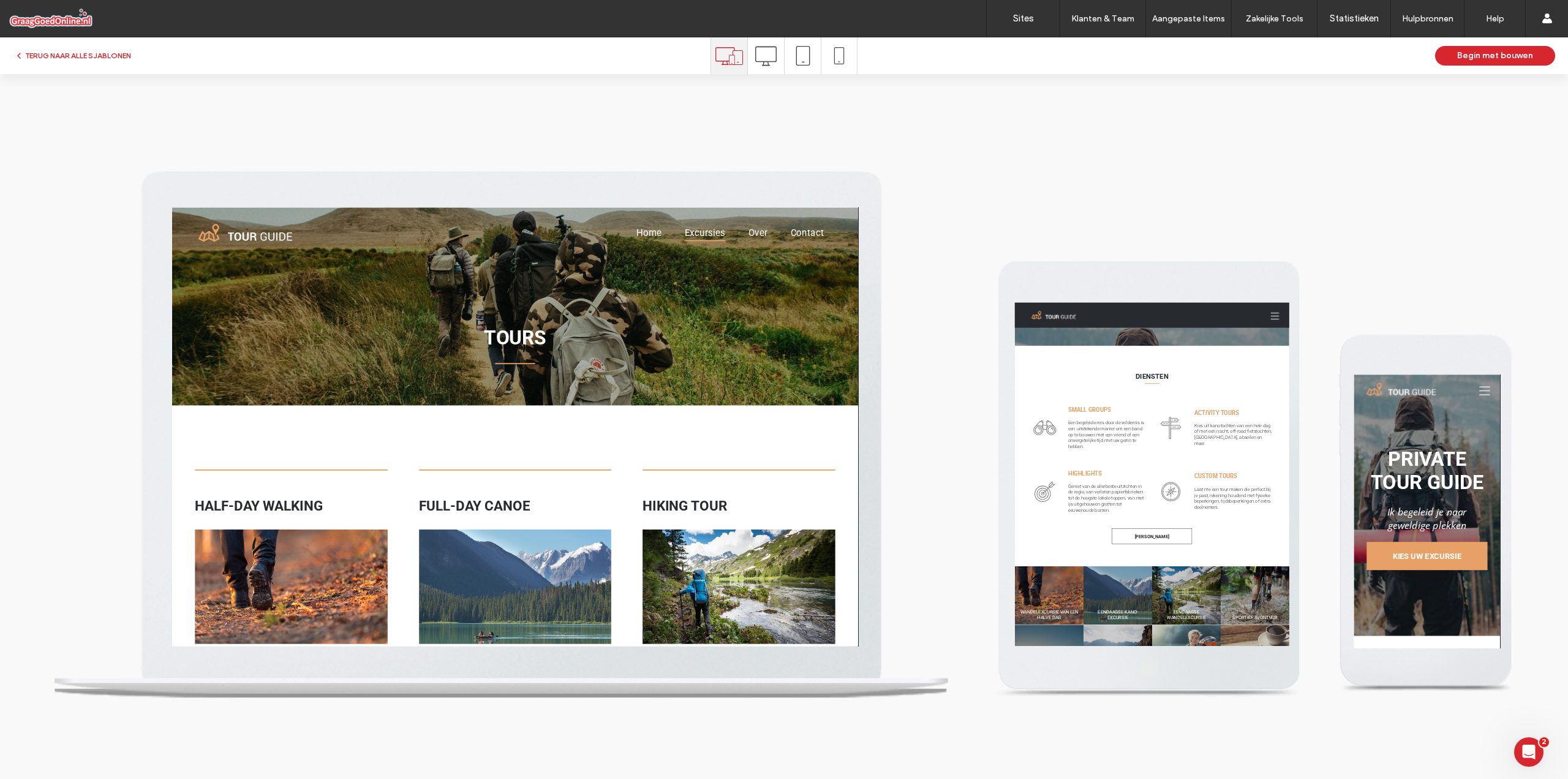
scroll to position [0, 0]
drag, startPoint x: 898, startPoint y: 320, endPoint x: 906, endPoint y: 451, distance: 131.2
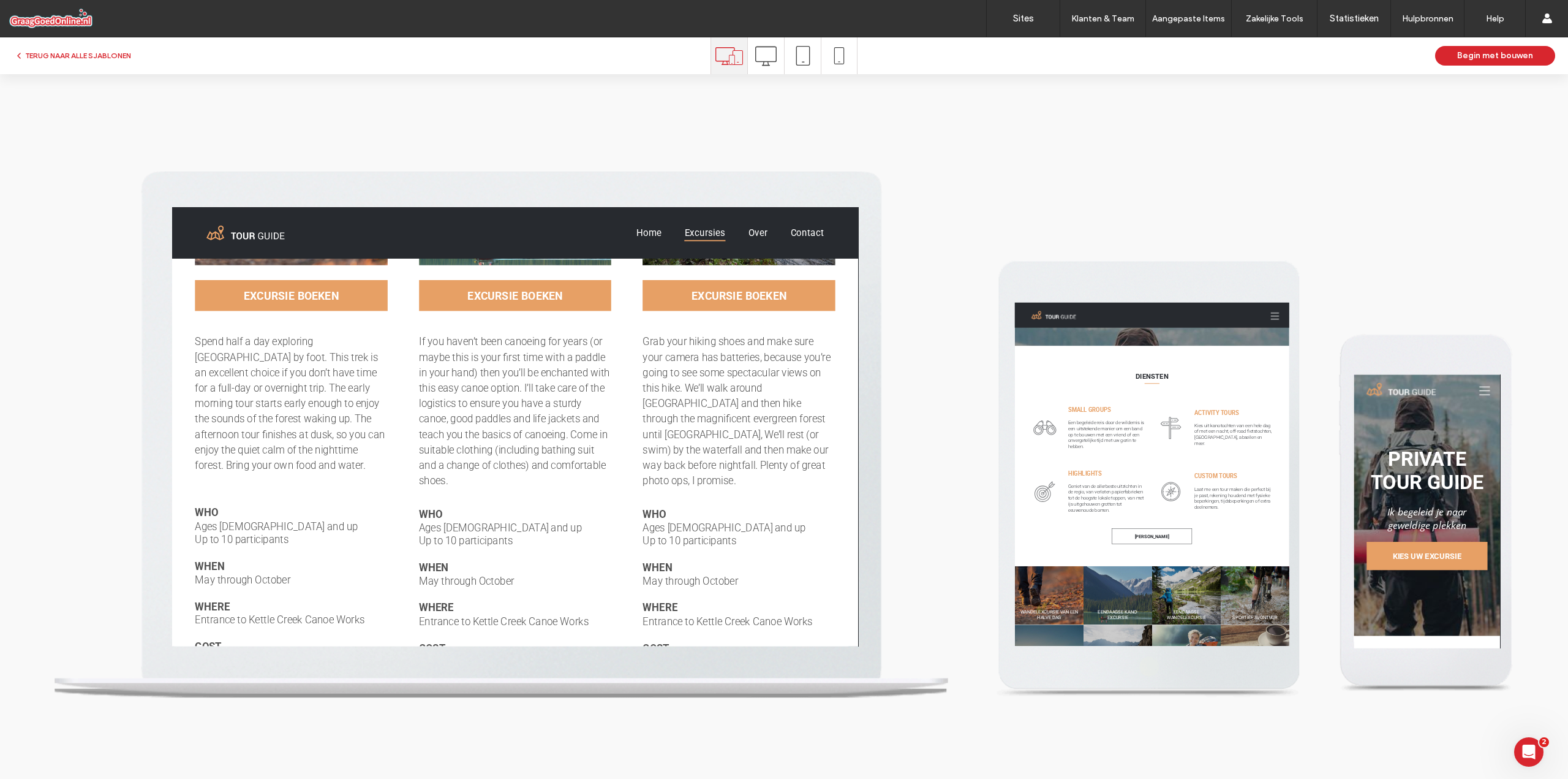
scroll to position [356, 0]
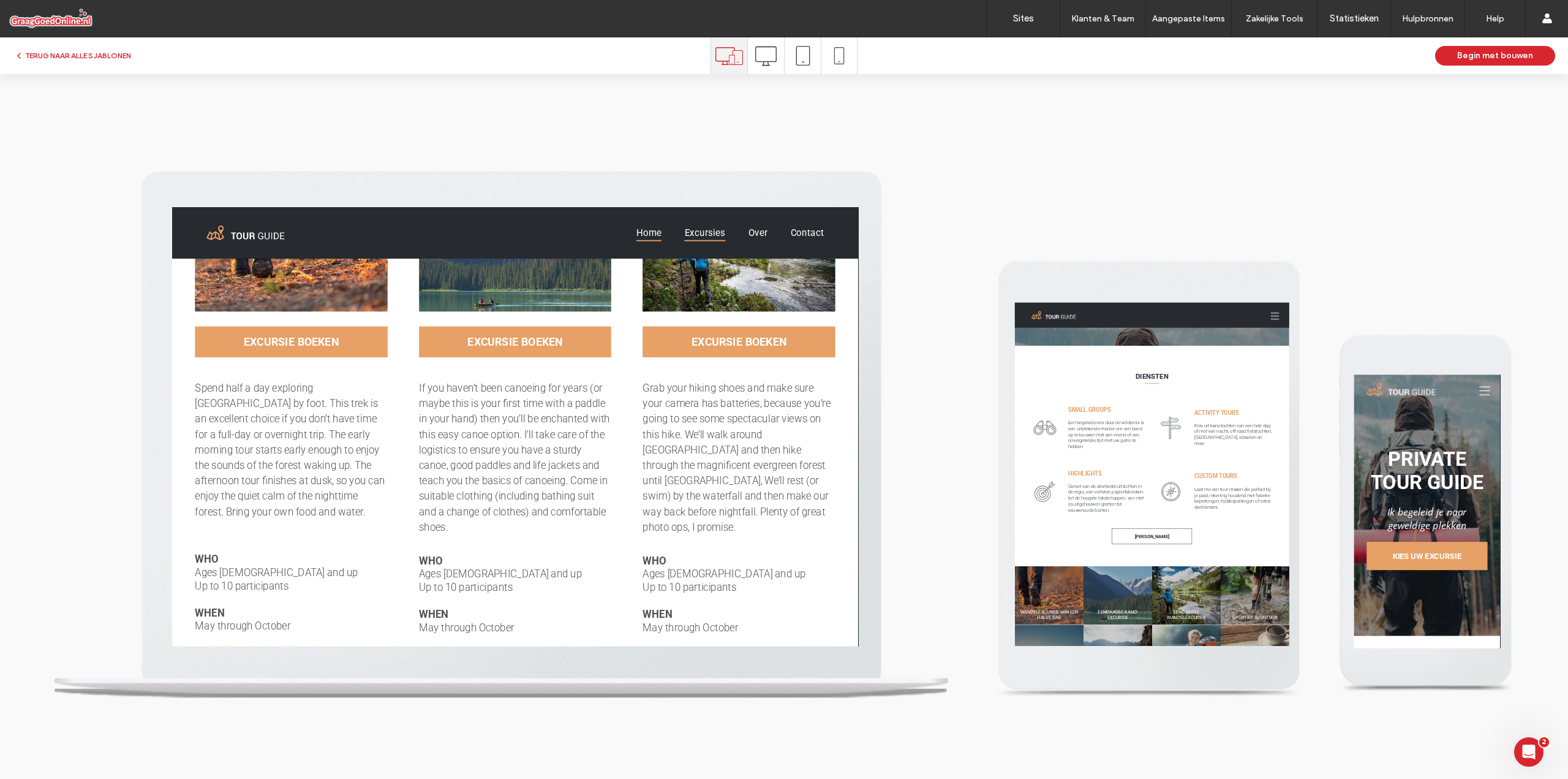
click at [683, 236] on span "Home" at bounding box center [681, 234] width 27 height 18
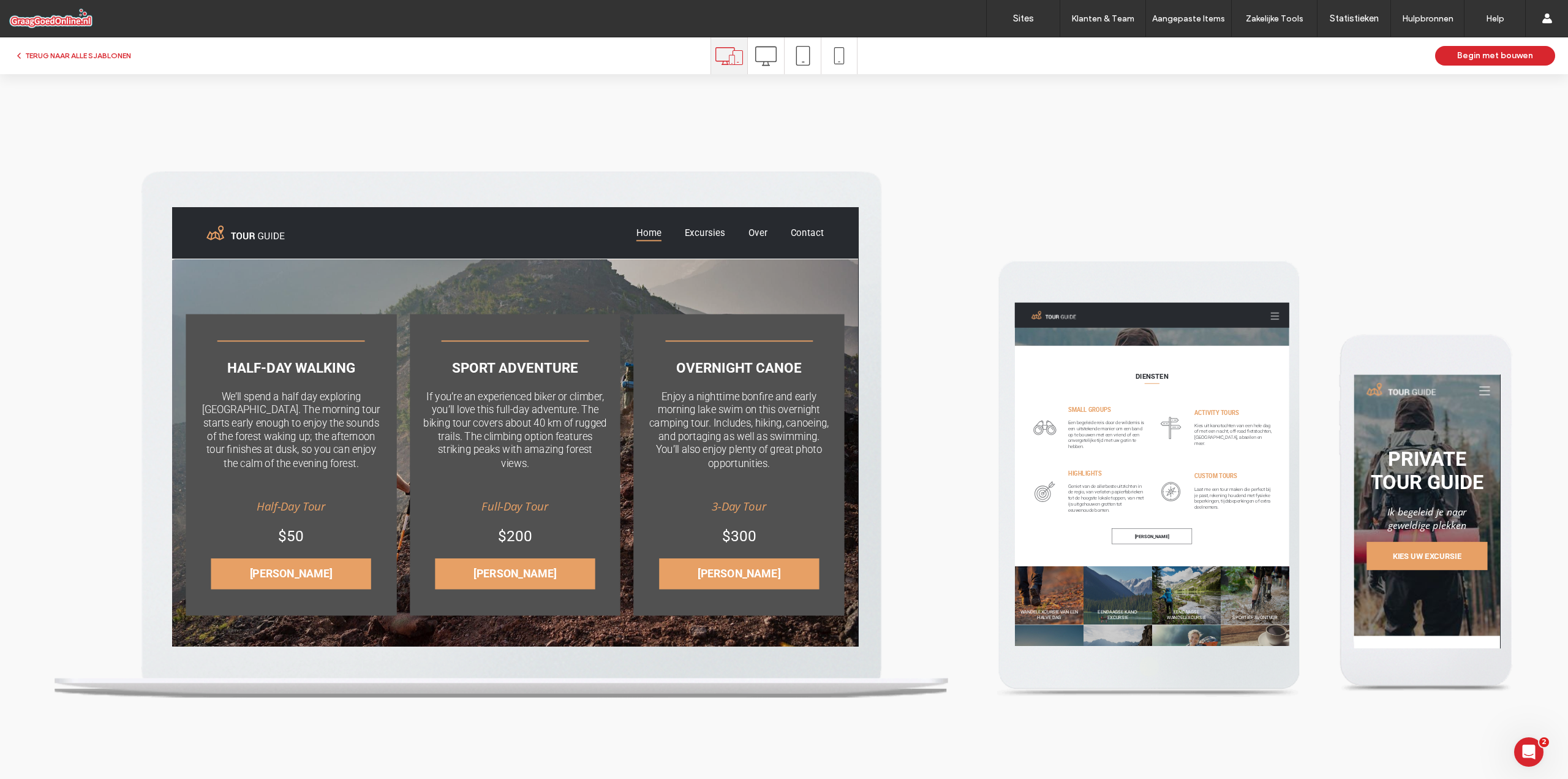
scroll to position [2044, 0]
